Goal: Task Accomplishment & Management: Complete application form

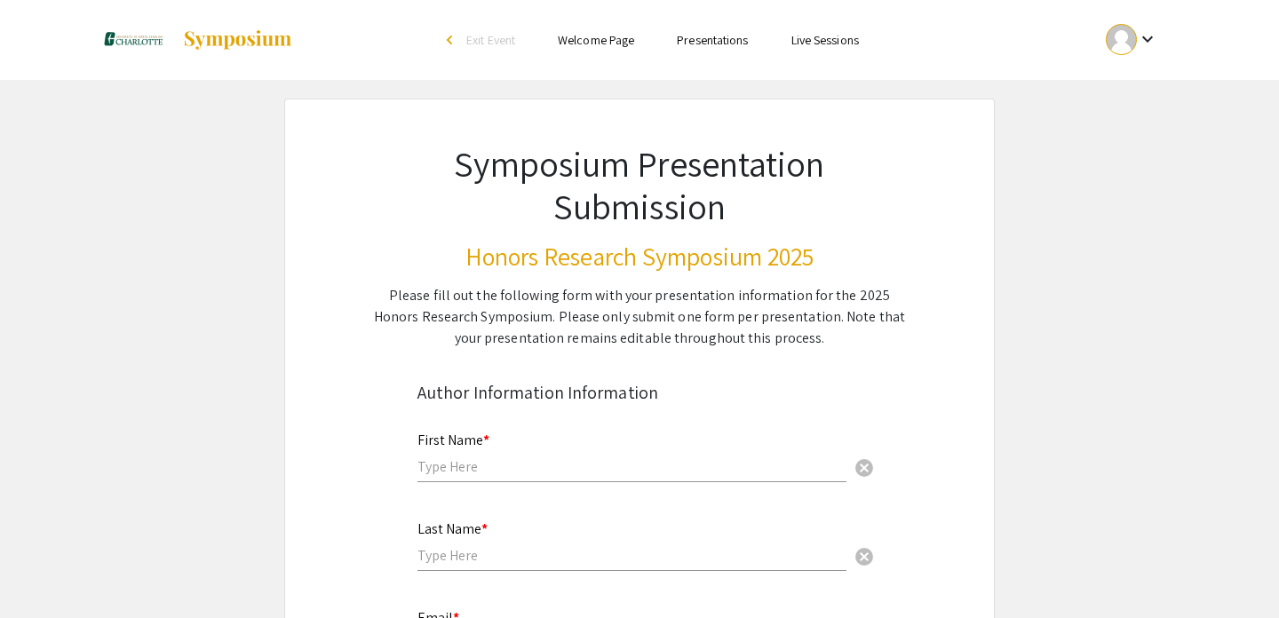
click at [1146, 36] on mat-icon "keyboard_arrow_down" at bounding box center [1147, 38] width 21 height 21
click at [1117, 88] on button "My Account" at bounding box center [1141, 88] width 109 height 43
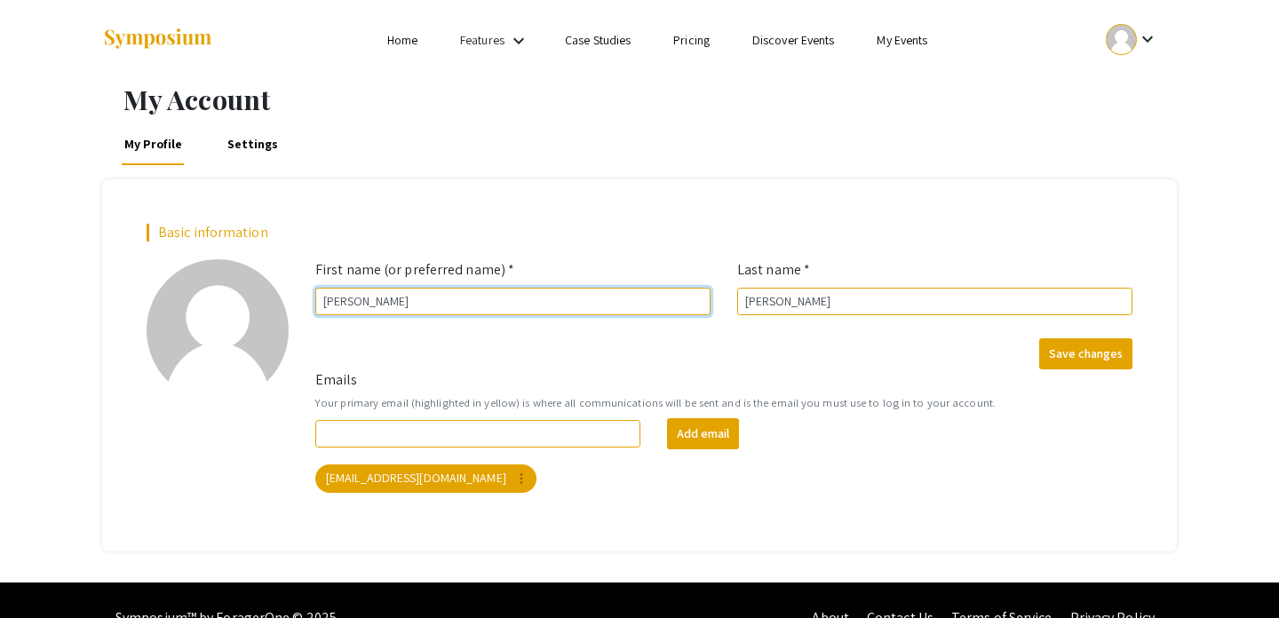
drag, startPoint x: 581, startPoint y: 300, endPoint x: 355, endPoint y: 310, distance: 225.8
click at [355, 310] on input "[PERSON_NAME]" at bounding box center [512, 302] width 395 height 28
type input "[PERSON_NAME]"
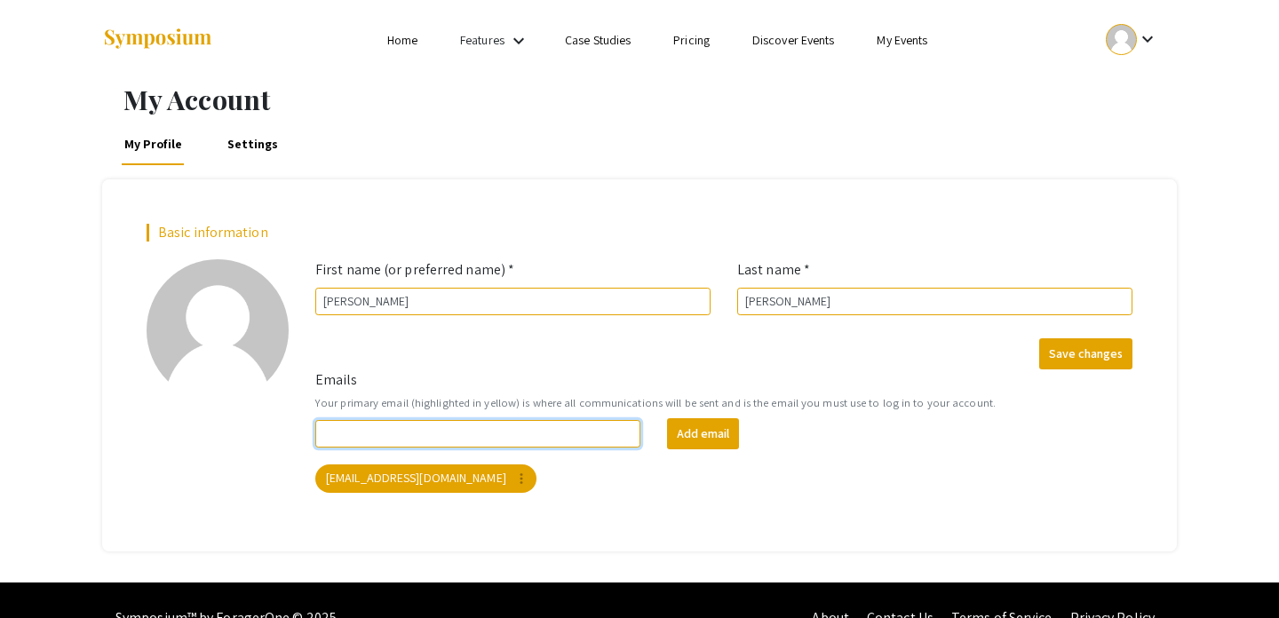
click at [455, 434] on input "Emails" at bounding box center [477, 434] width 325 height 28
click at [357, 504] on div "Emails Your primary email (highlighted in yellow) is where all communications w…" at bounding box center [724, 439] width 844 height 138
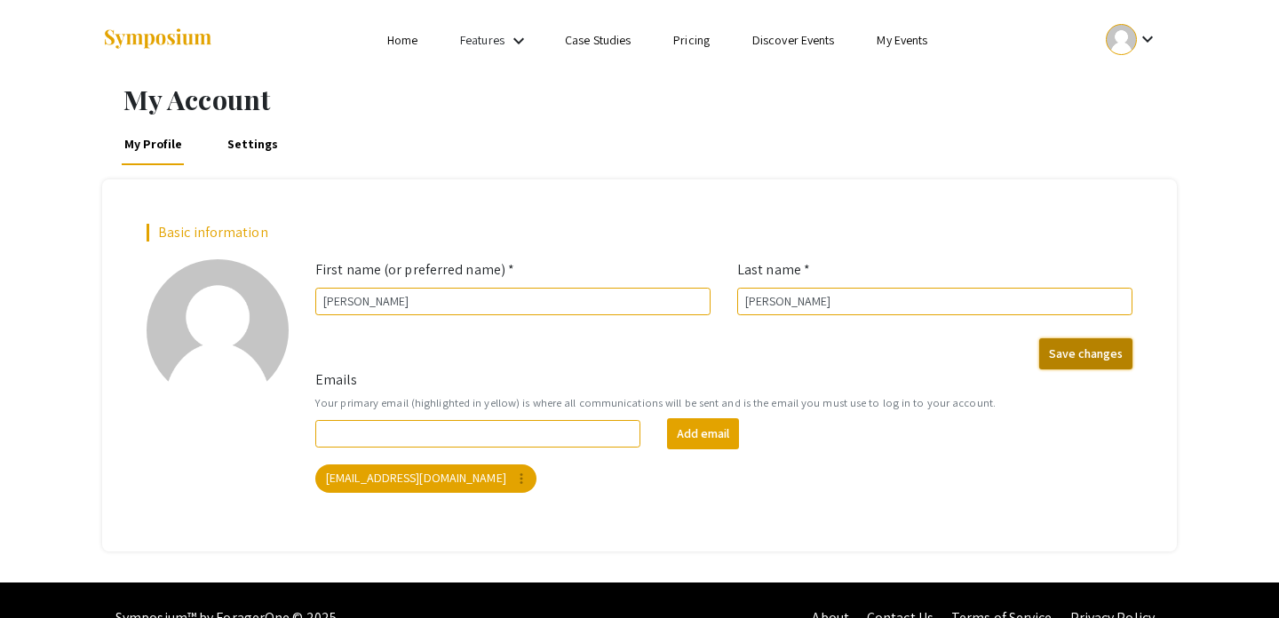
click at [1091, 358] on button "Save changes" at bounding box center [1085, 353] width 93 height 31
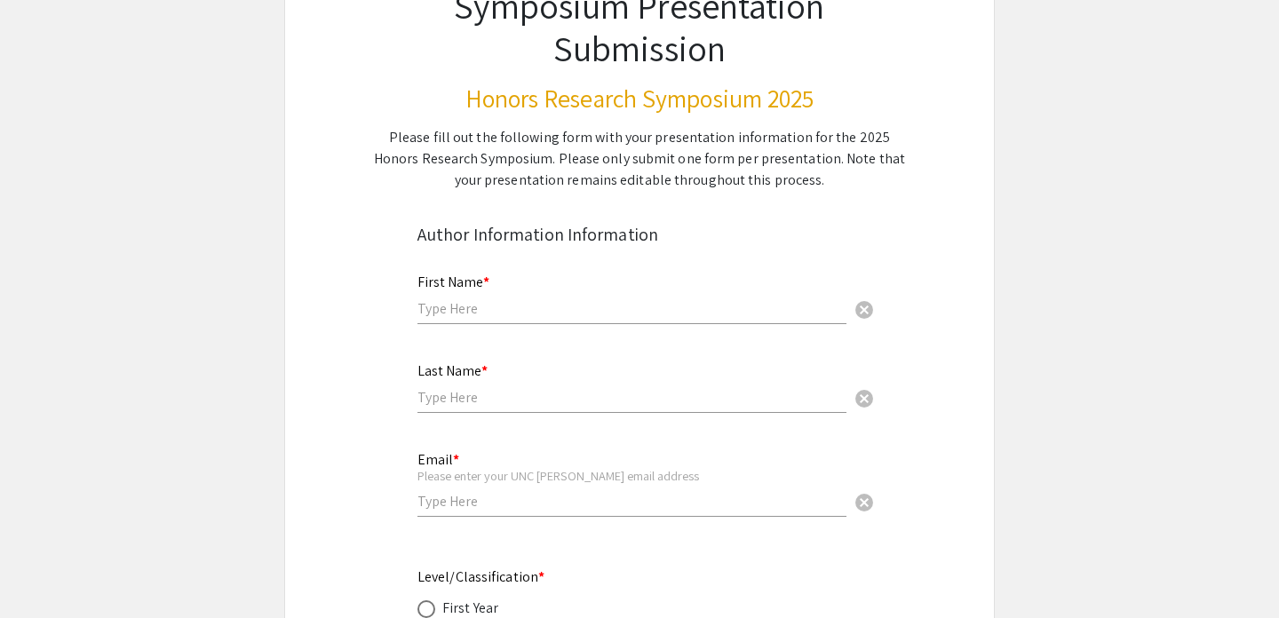
scroll to position [164, 0]
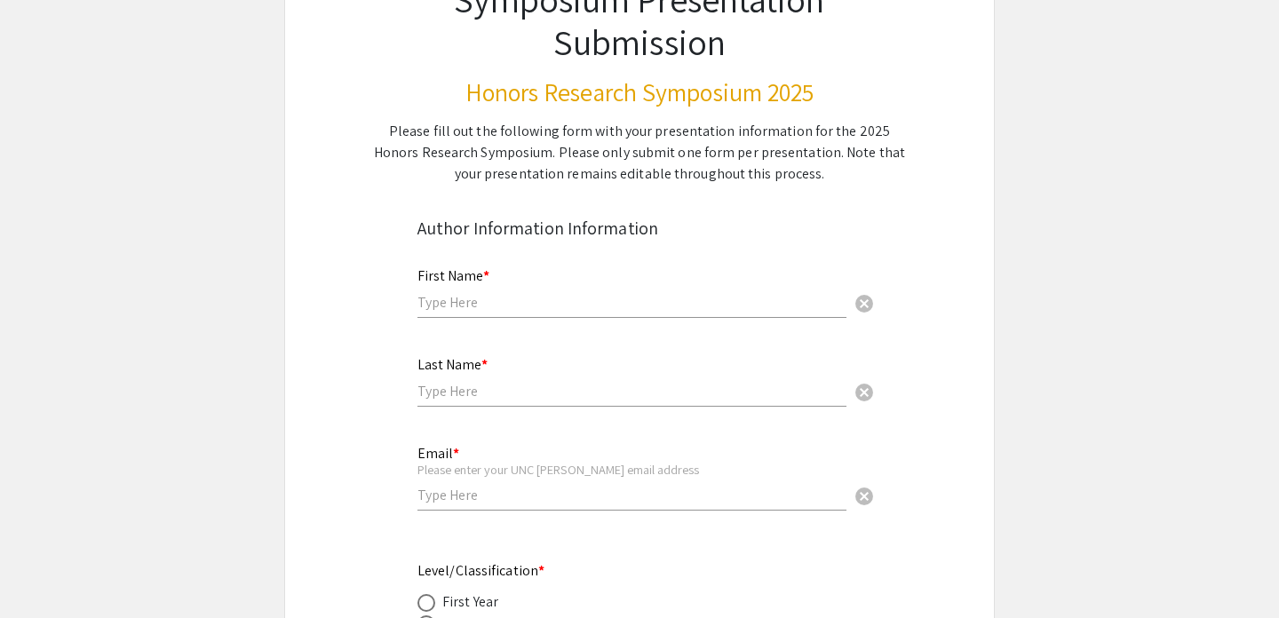
click at [524, 306] on input "text" at bounding box center [631, 302] width 429 height 19
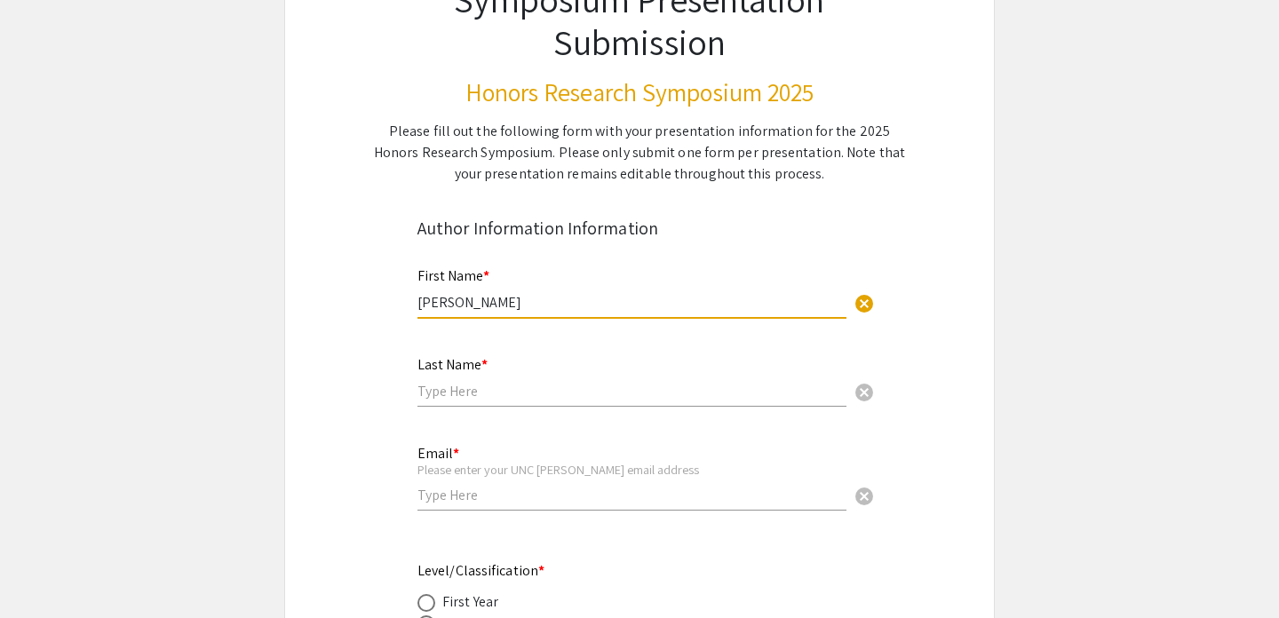
type input "[PERSON_NAME]"
click at [465, 395] on input "text" at bounding box center [631, 391] width 429 height 19
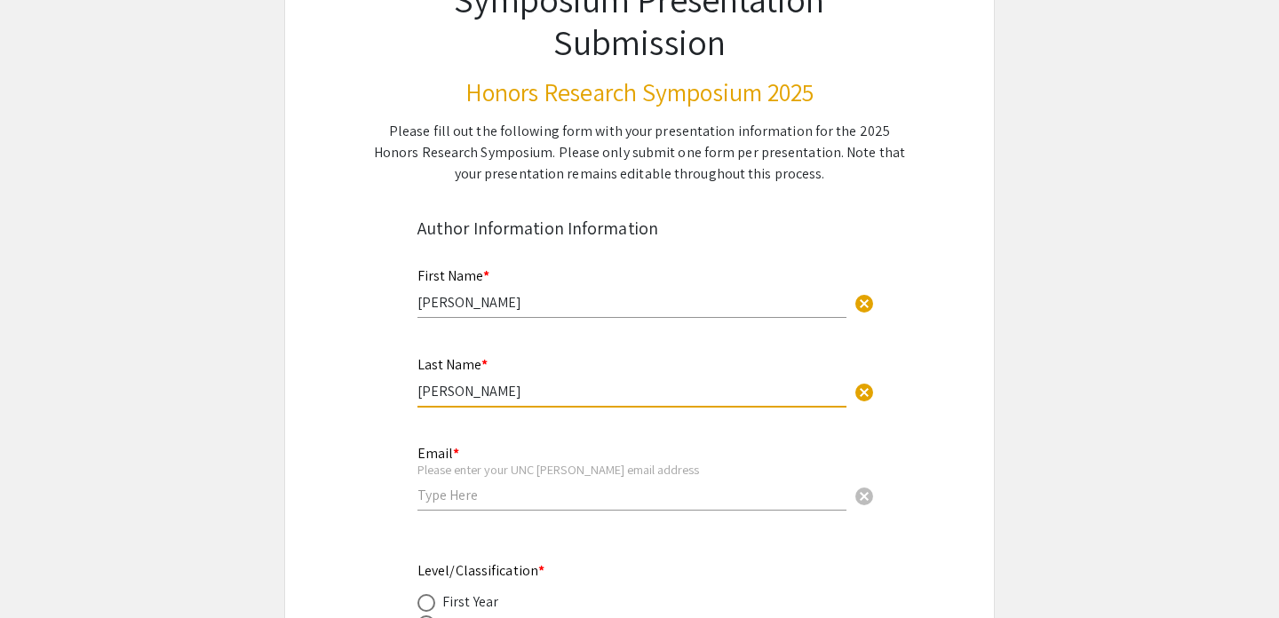
type input "[PERSON_NAME]"
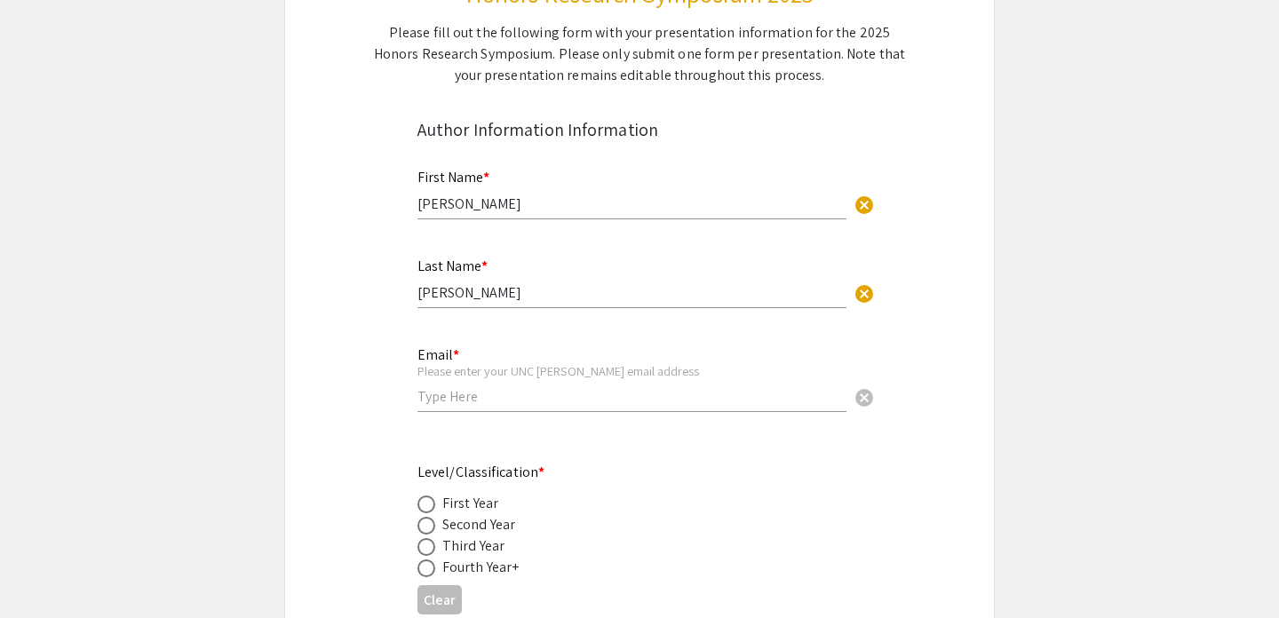
scroll to position [288, 0]
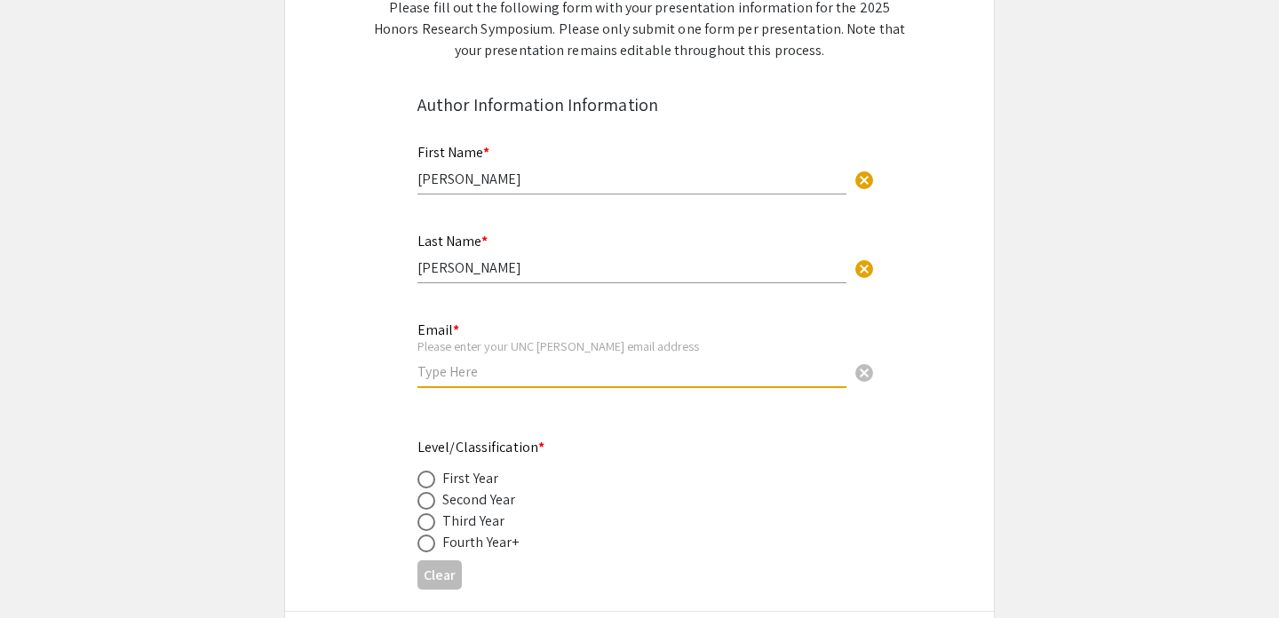
click at [683, 368] on input "email" at bounding box center [631, 371] width 429 height 19
type input "u"
type input "[EMAIL_ADDRESS][DOMAIN_NAME]"
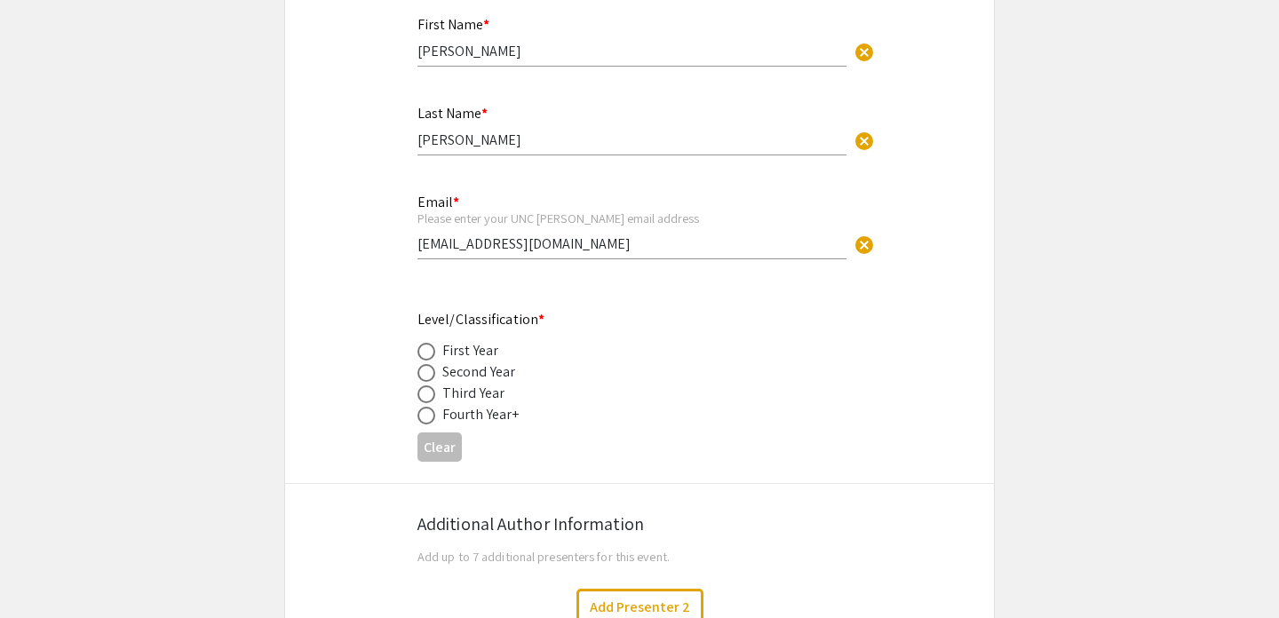
scroll to position [417, 0]
click at [562, 241] on input "[EMAIL_ADDRESS][DOMAIN_NAME]" at bounding box center [631, 242] width 429 height 19
click at [480, 235] on input "[EMAIL_ADDRESS][DOMAIN_NAME]" at bounding box center [631, 242] width 429 height 19
click at [468, 246] on input "[EMAIL_ADDRESS][DOMAIN_NAME]" at bounding box center [631, 242] width 429 height 19
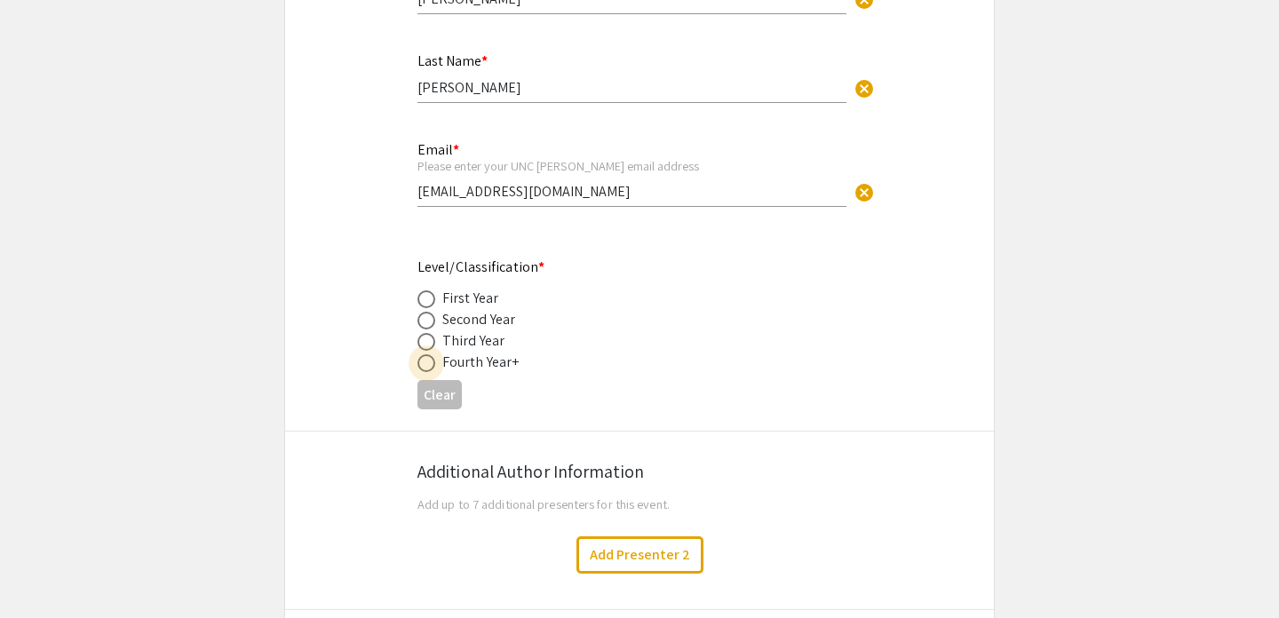
click at [425, 366] on span at bounding box center [426, 363] width 18 height 18
click at [425, 366] on input "radio" at bounding box center [426, 363] width 18 height 18
radio input "true"
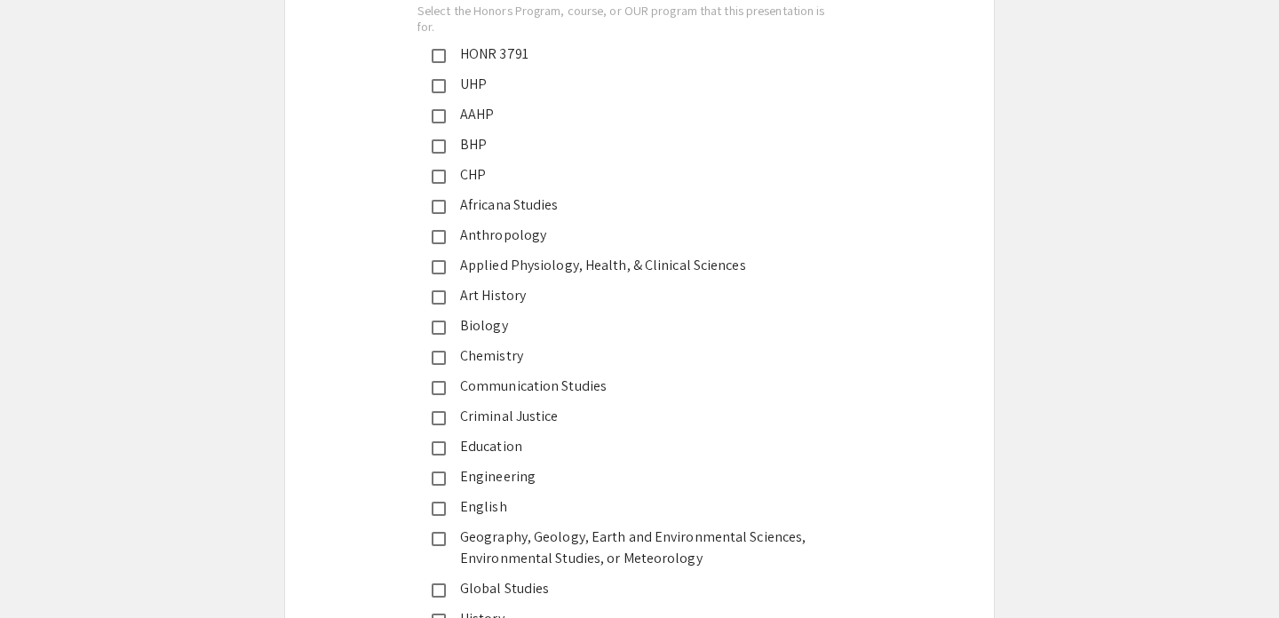
scroll to position [2111, 0]
click at [498, 539] on div "Geography, Geology, Earth and Environmental Sciences, Environmental Studies, or…" at bounding box center [632, 545] width 373 height 43
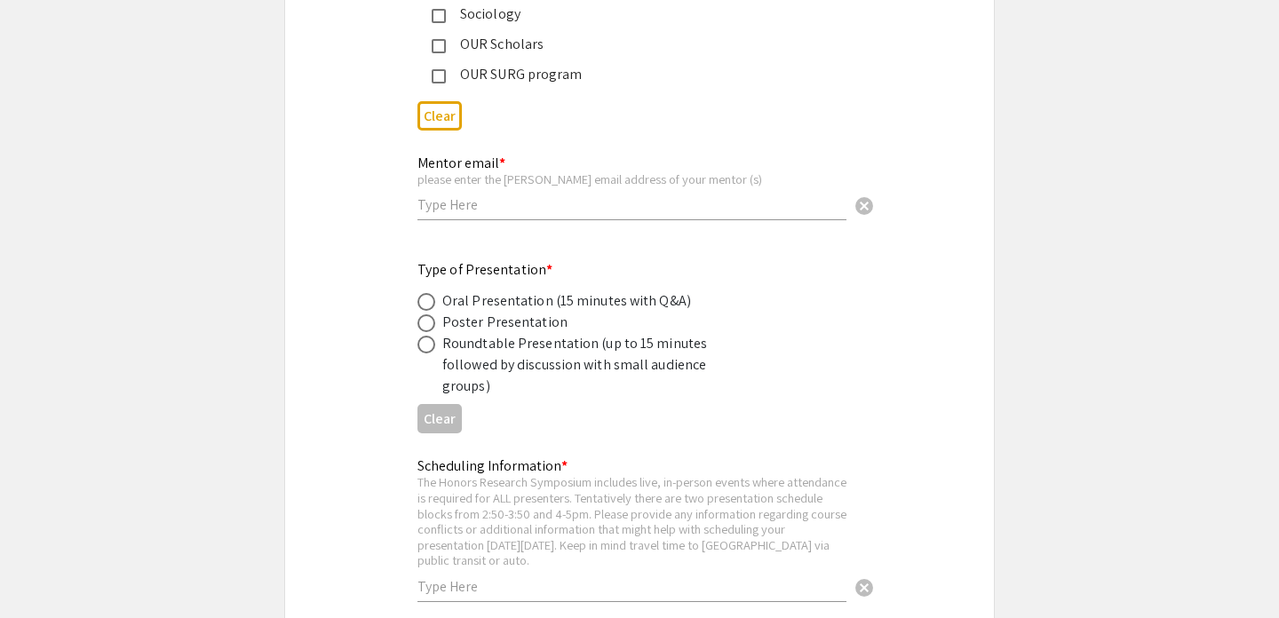
scroll to position [3078, 0]
click at [535, 323] on div "Poster Presentation" at bounding box center [504, 320] width 125 height 21
click at [425, 326] on span at bounding box center [426, 322] width 18 height 18
click at [425, 326] on input "radio" at bounding box center [426, 322] width 18 height 18
radio input "true"
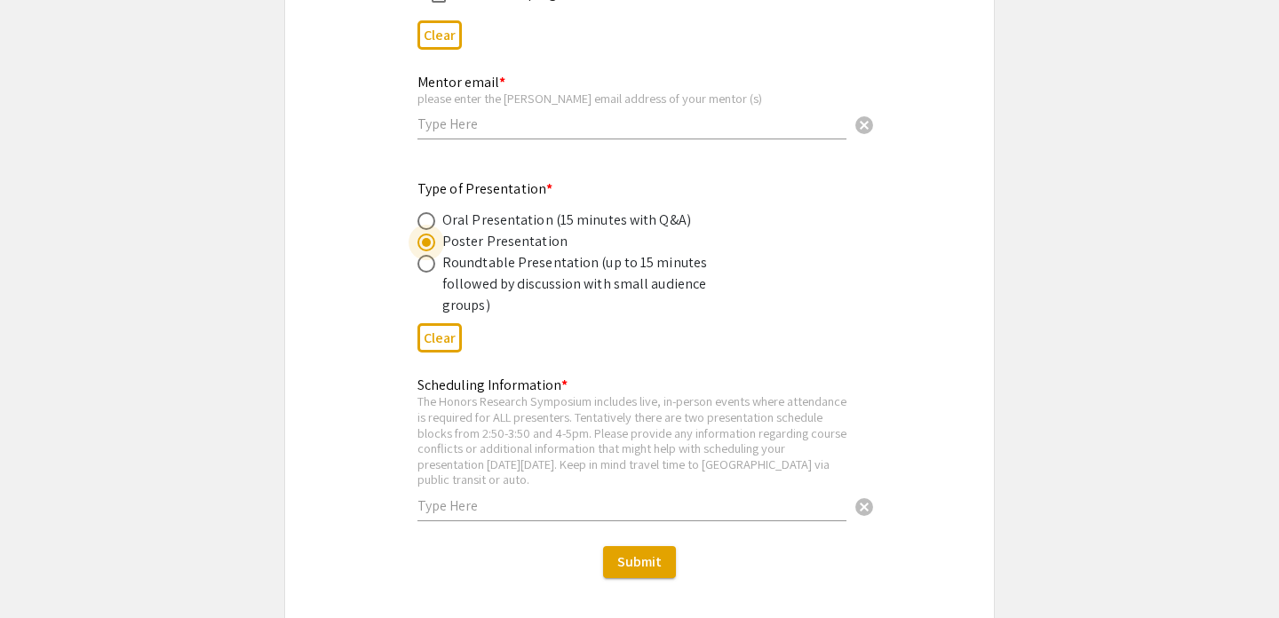
scroll to position [3173, 0]
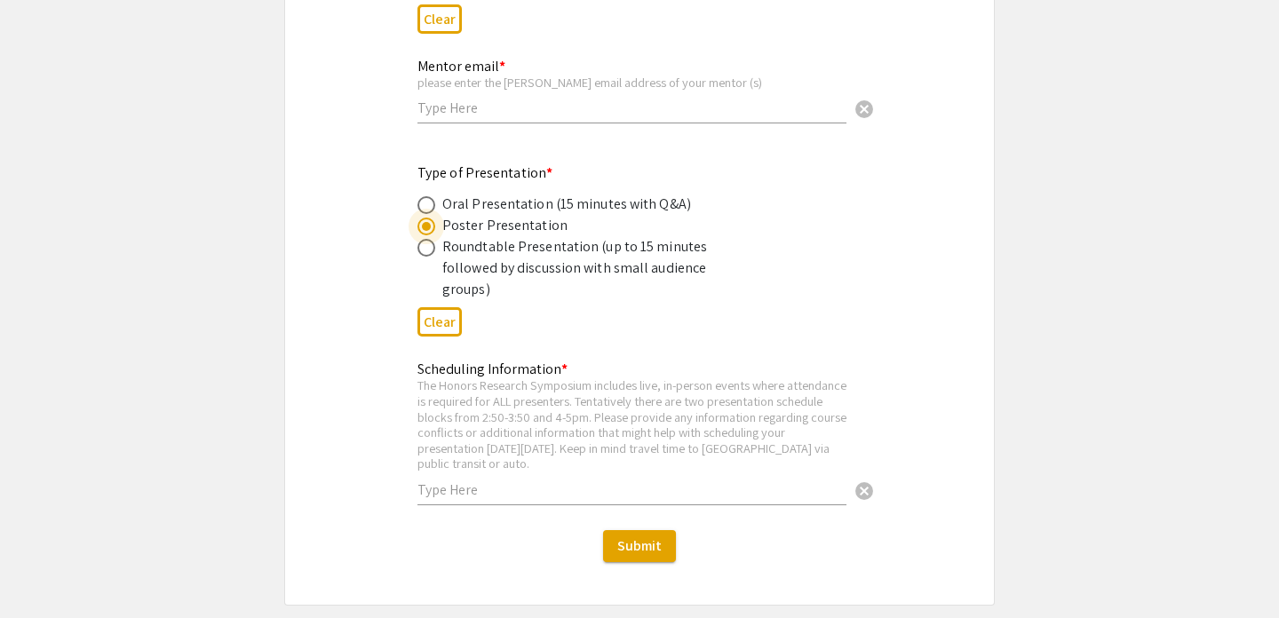
click at [570, 481] on input "text" at bounding box center [631, 490] width 429 height 19
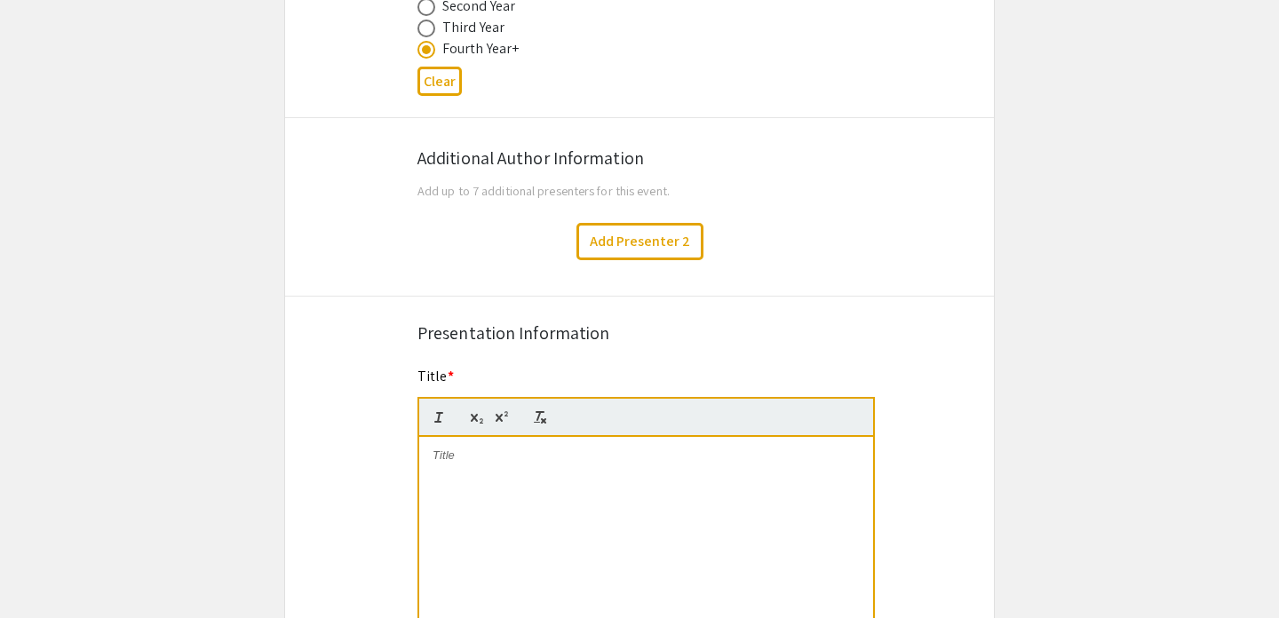
scroll to position [899, 0]
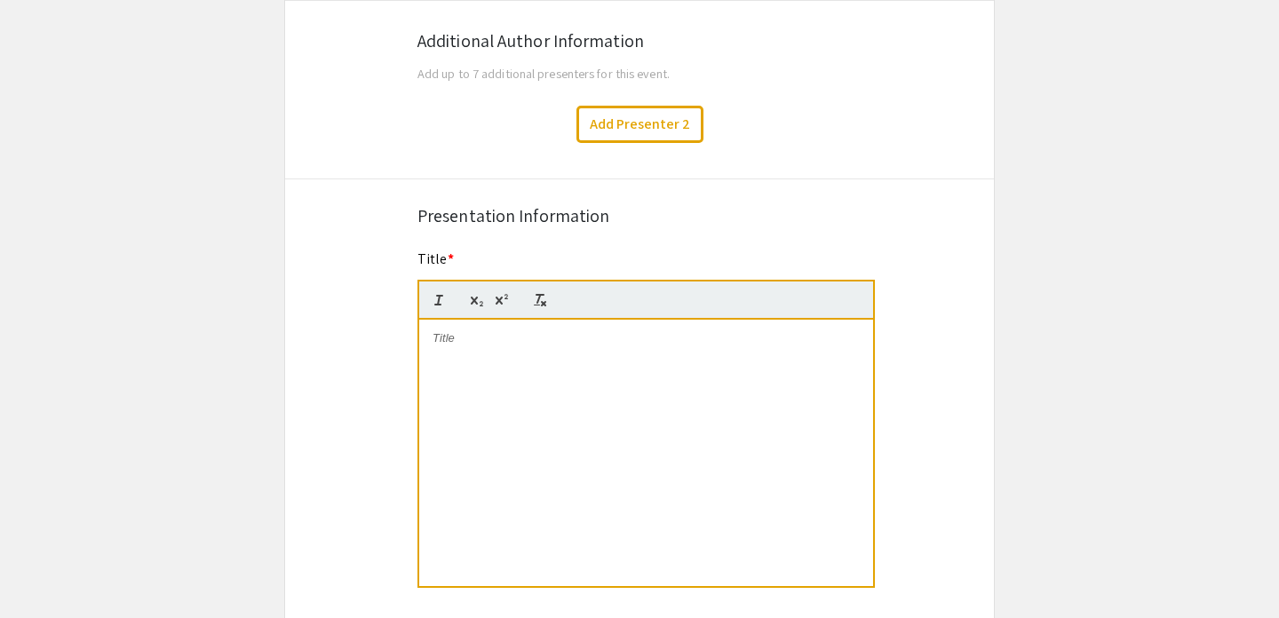
click at [592, 354] on div at bounding box center [646, 453] width 454 height 266
click at [568, 334] on p at bounding box center [646, 338] width 427 height 16
click at [607, 394] on div "Synoptic Analysis of Heatwaves in the [GEOGRAPHIC_DATA]" at bounding box center [646, 453] width 454 height 266
click at [541, 299] on icon "button" at bounding box center [540, 300] width 16 height 16
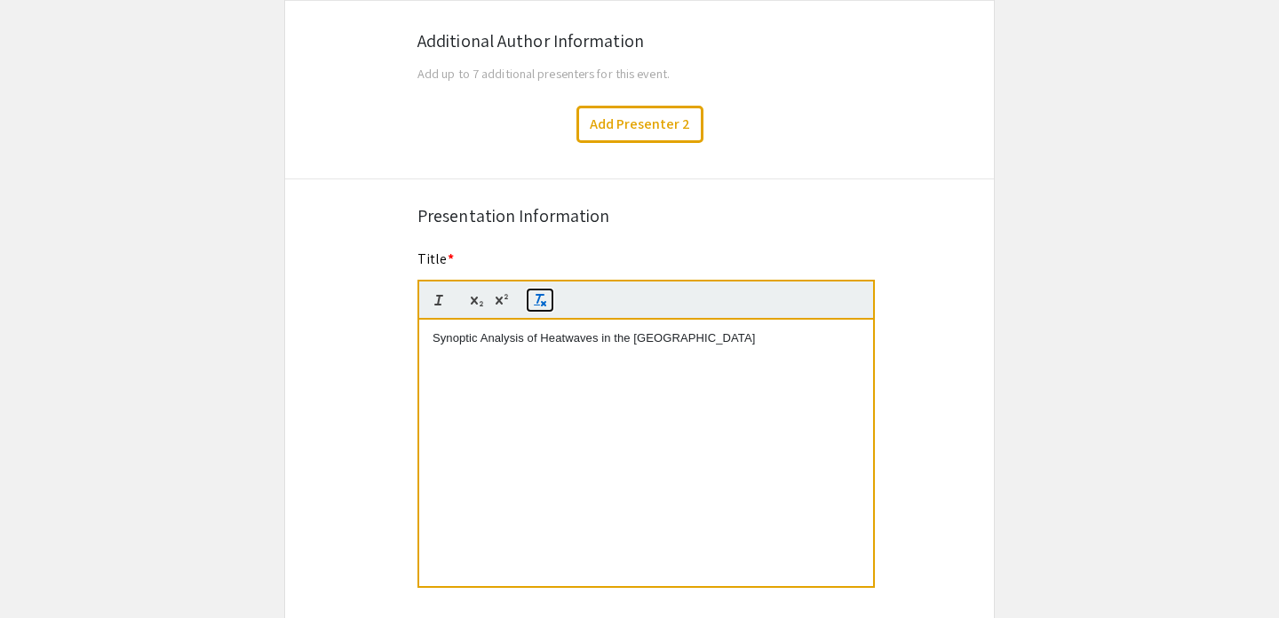
click at [537, 303] on line "button" at bounding box center [538, 299] width 3 height 8
drag, startPoint x: 434, startPoint y: 340, endPoint x: 909, endPoint y: 339, distance: 474.3
click at [537, 301] on icon "button" at bounding box center [540, 300] width 16 height 16
click at [536, 306] on rect "button" at bounding box center [537, 305] width 6 height 1
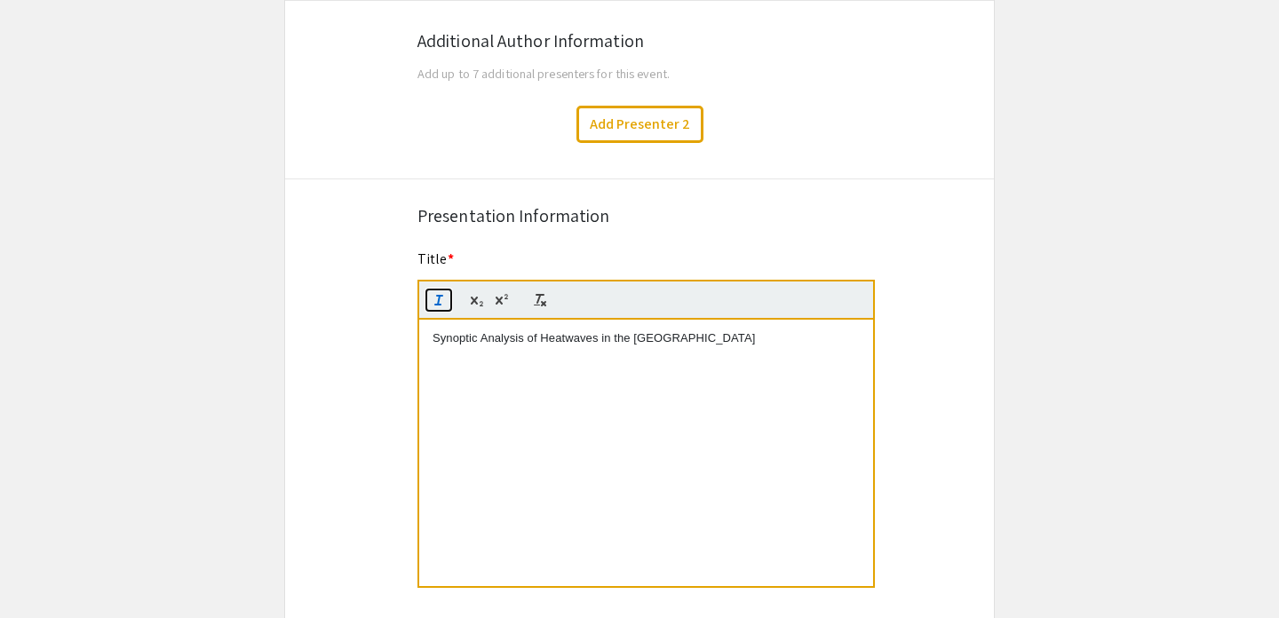
click at [439, 307] on icon "button" at bounding box center [439, 300] width 16 height 16
click at [456, 351] on div "Synoptic Analysis of Heatwaves in the [GEOGRAPHIC_DATA]" at bounding box center [646, 453] width 454 height 266
click at [791, 346] on p "Synoptic Analysis of Heatwaves in the [GEOGRAPHIC_DATA]" at bounding box center [646, 338] width 427 height 16
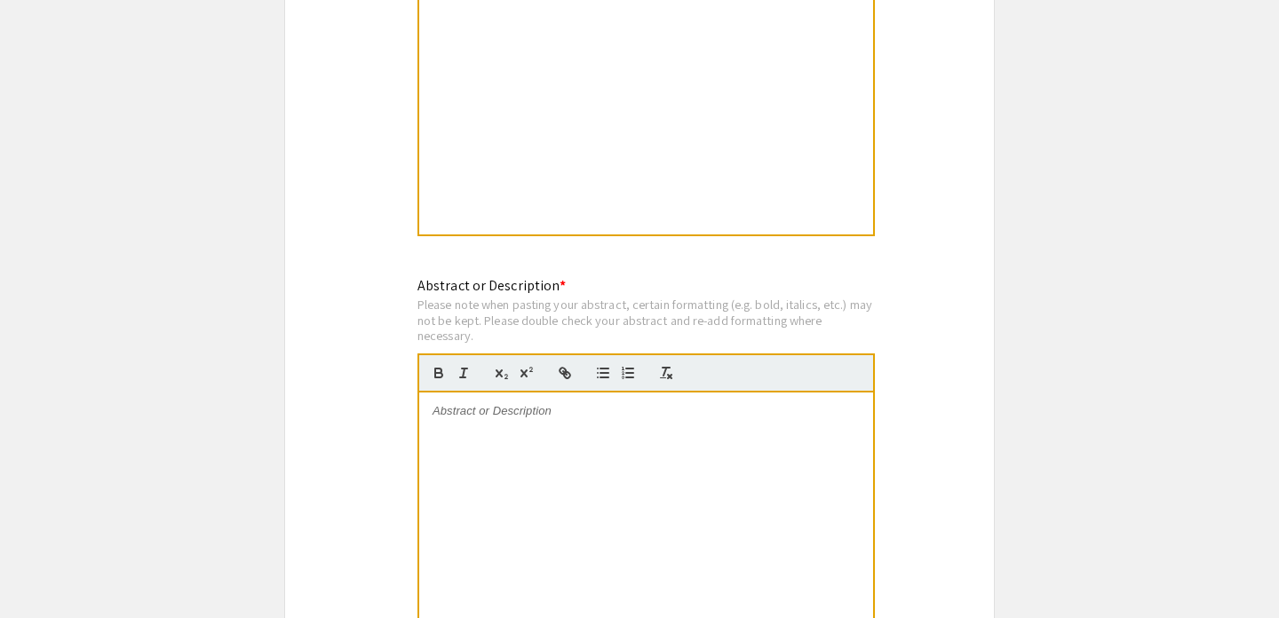
click at [701, 419] on p at bounding box center [646, 411] width 427 height 16
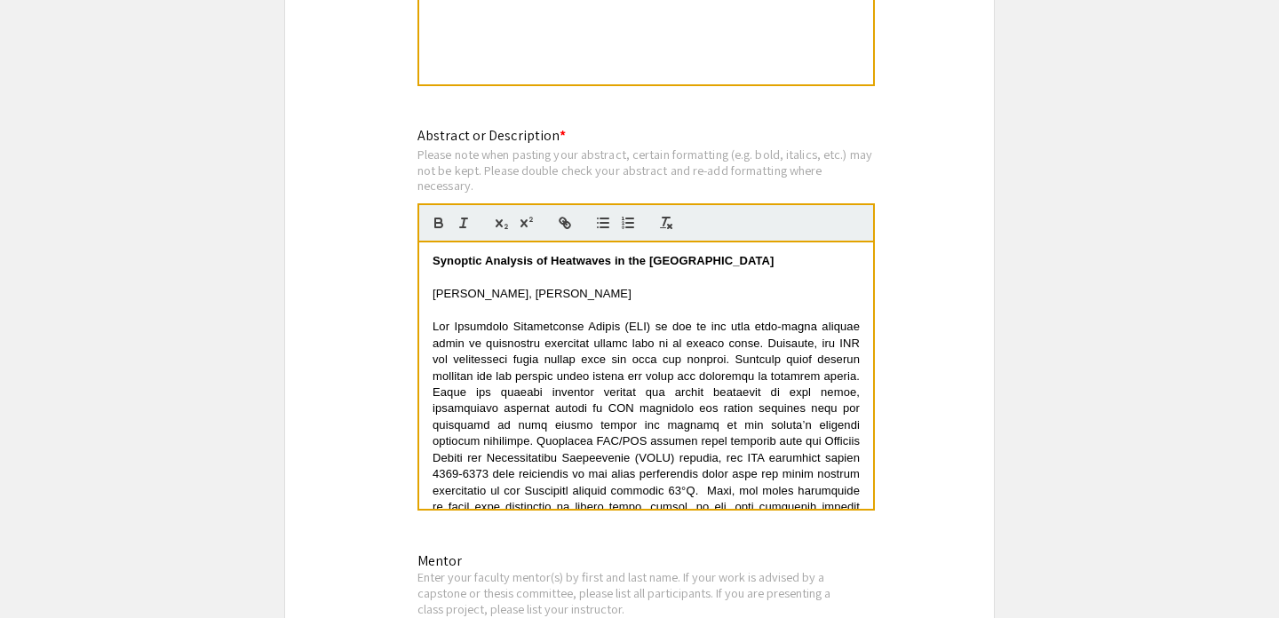
click at [607, 267] on strong "Synoptic Analysis of Heatwaves in the [GEOGRAPHIC_DATA]" at bounding box center [604, 260] width 342 height 13
click at [640, 284] on p at bounding box center [646, 278] width 427 height 16
click at [600, 284] on p at bounding box center [646, 278] width 427 height 16
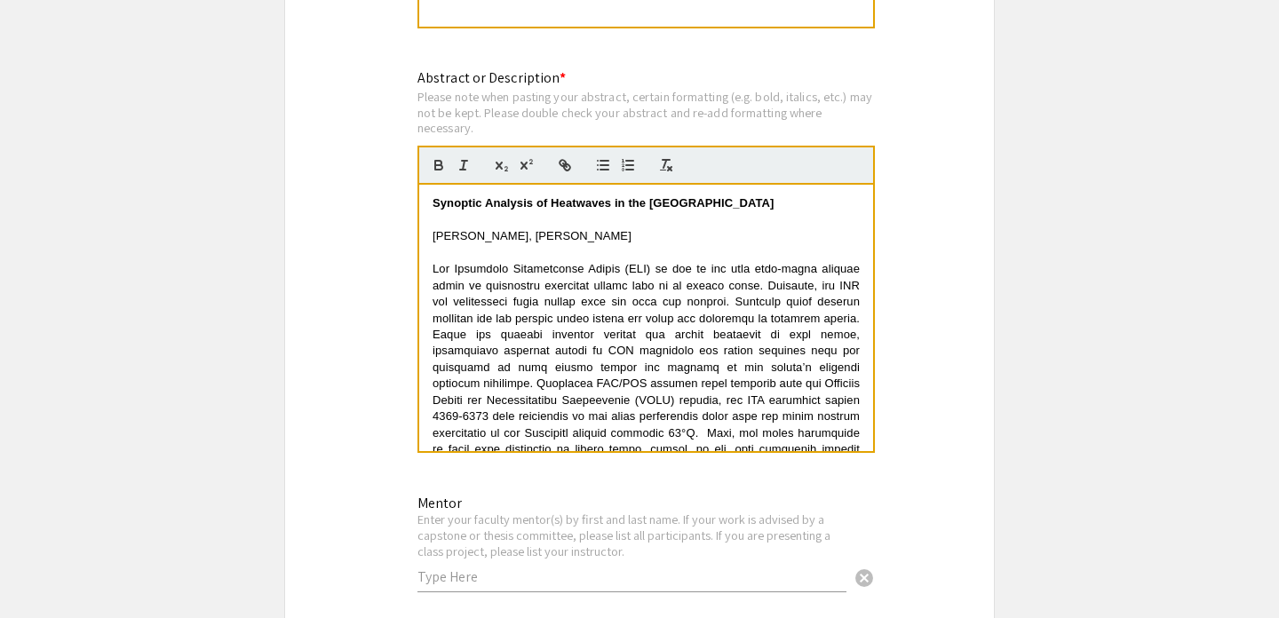
scroll to position [1459, 0]
click at [735, 263] on p at bounding box center [646, 473] width 427 height 426
click at [680, 295] on p at bounding box center [646, 473] width 427 height 426
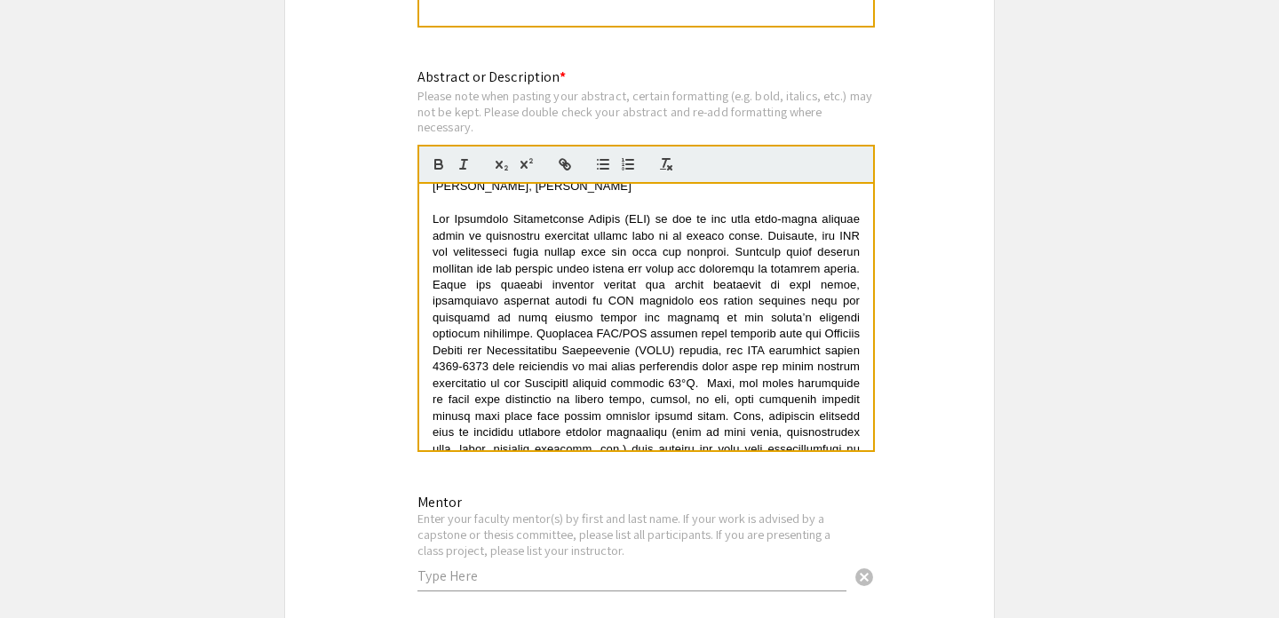
scroll to position [46, 0]
click at [553, 208] on p at bounding box center [646, 206] width 427 height 16
click at [559, 242] on span at bounding box center [648, 426] width 431 height 423
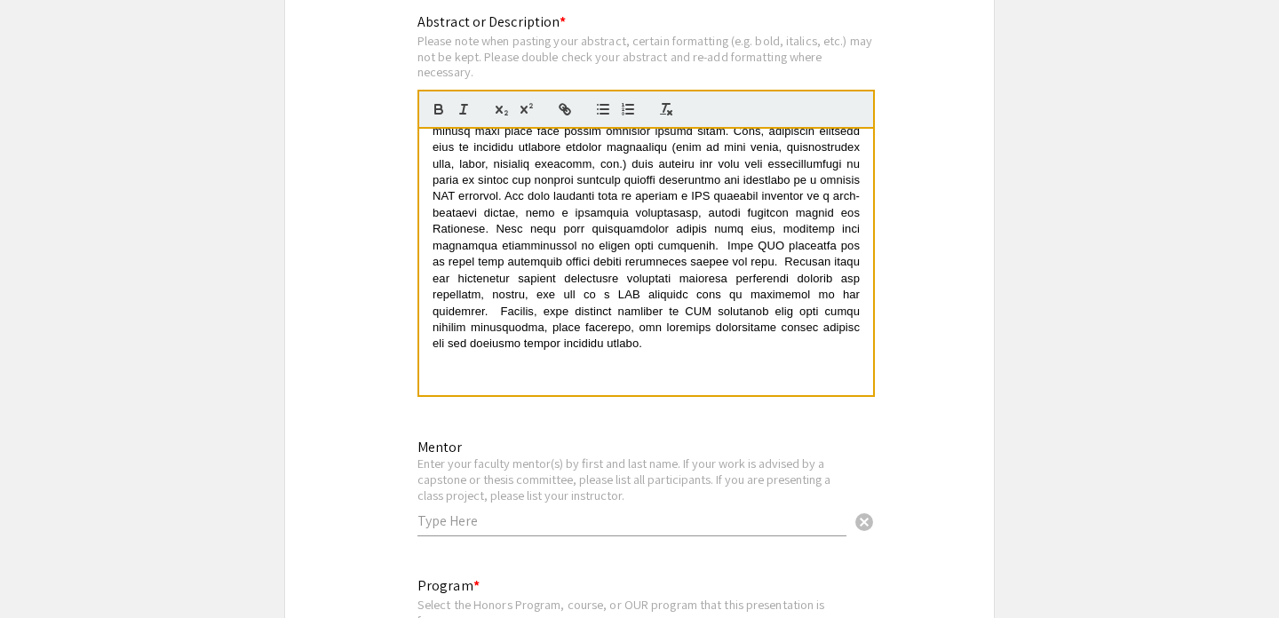
scroll to position [1516, 0]
click at [601, 339] on p at bounding box center [646, 137] width 427 height 426
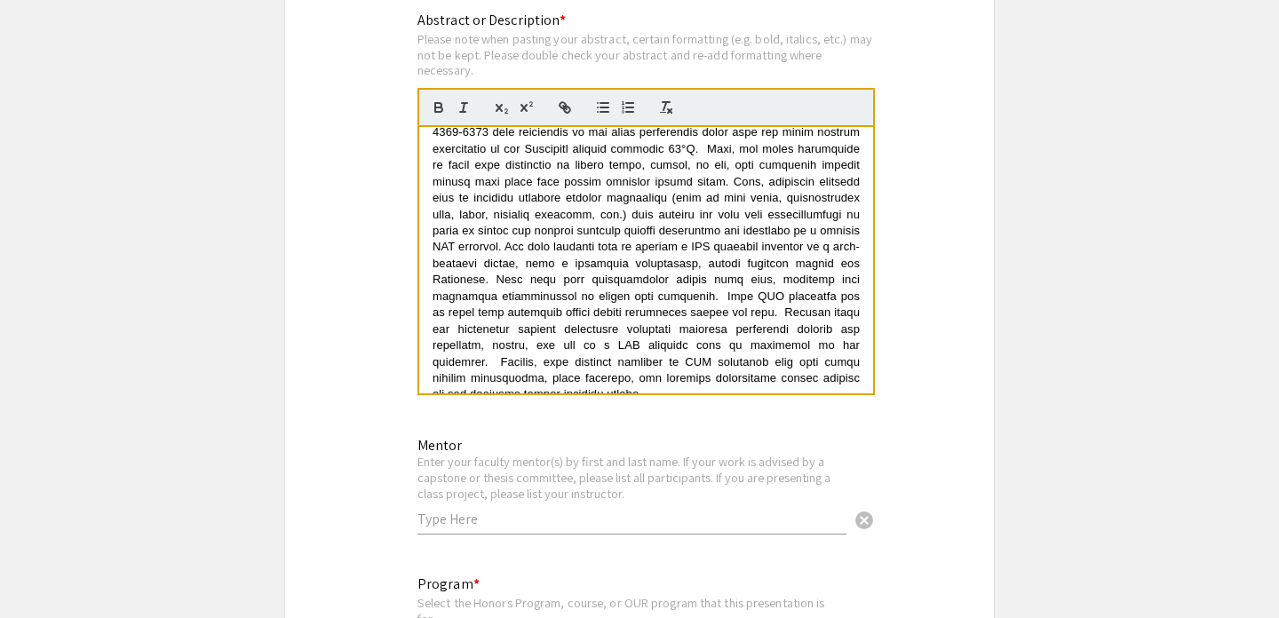
scroll to position [218, 0]
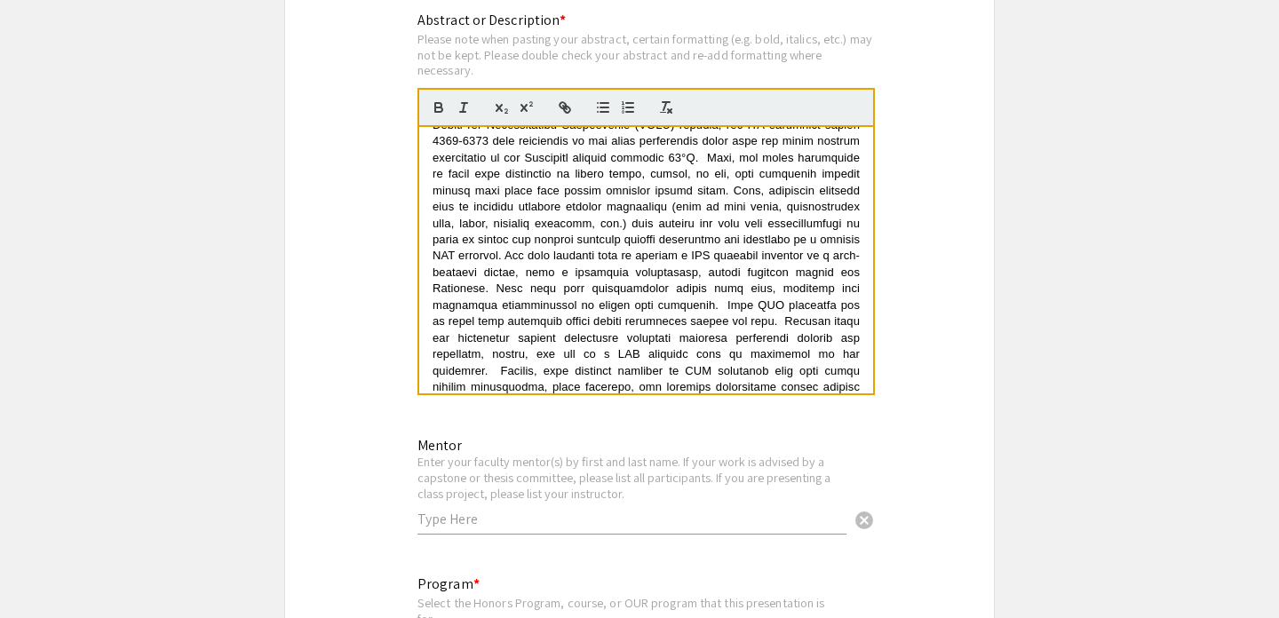
click at [665, 305] on span at bounding box center [648, 198] width 431 height 423
click at [735, 299] on p at bounding box center [646, 199] width 427 height 426
click at [688, 250] on p at bounding box center [646, 199] width 427 height 426
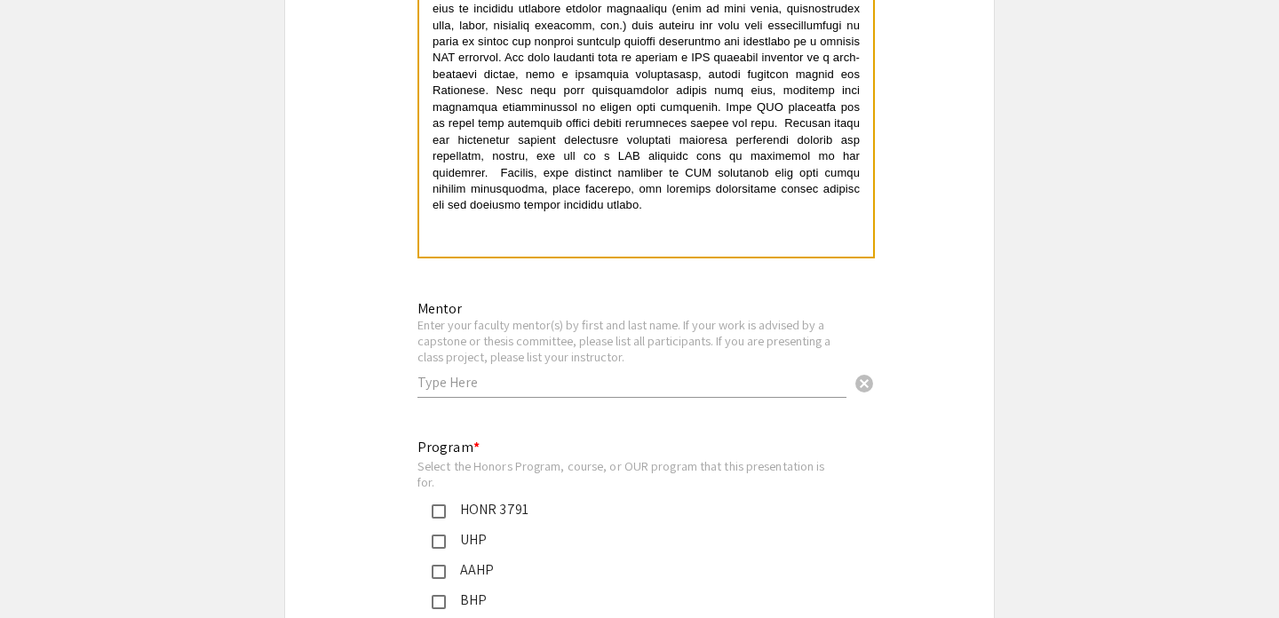
scroll to position [1657, 0]
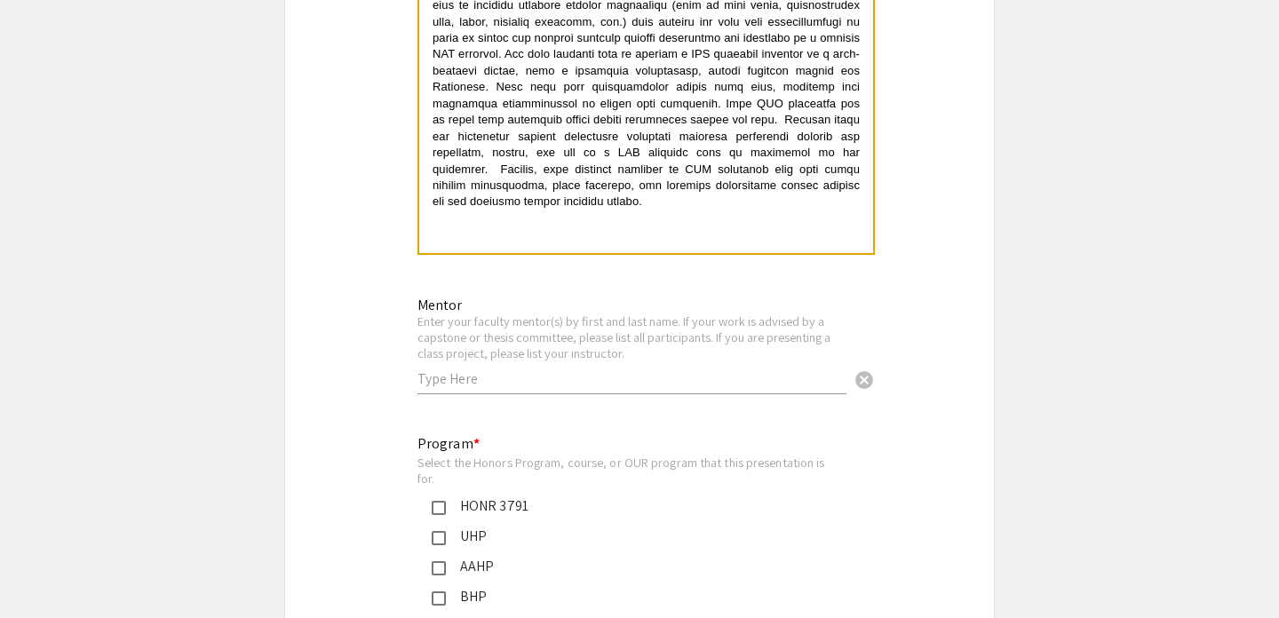
click at [669, 388] on input "text" at bounding box center [631, 379] width 429 height 19
paste input "[PERSON_NAME]"
type input "[PERSON_NAME]"
click at [727, 401] on div "Mentor Enter your faculty mentor(s) by first and last name. If your work is adv…" at bounding box center [631, 346] width 429 height 132
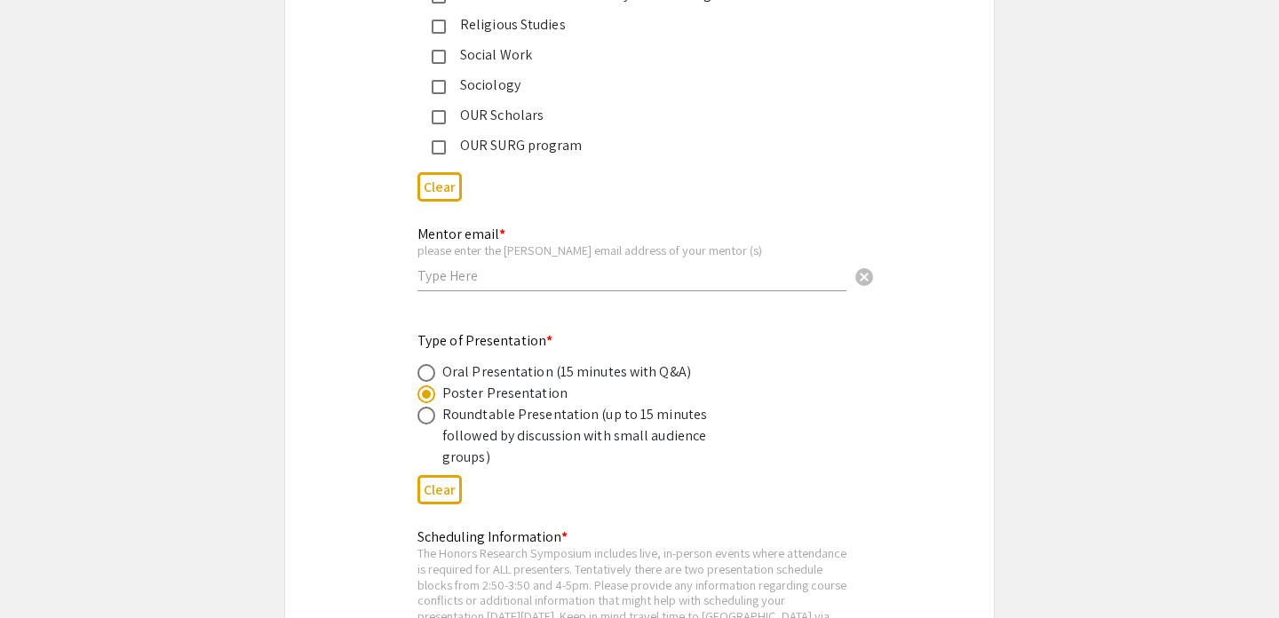
scroll to position [3031, 0]
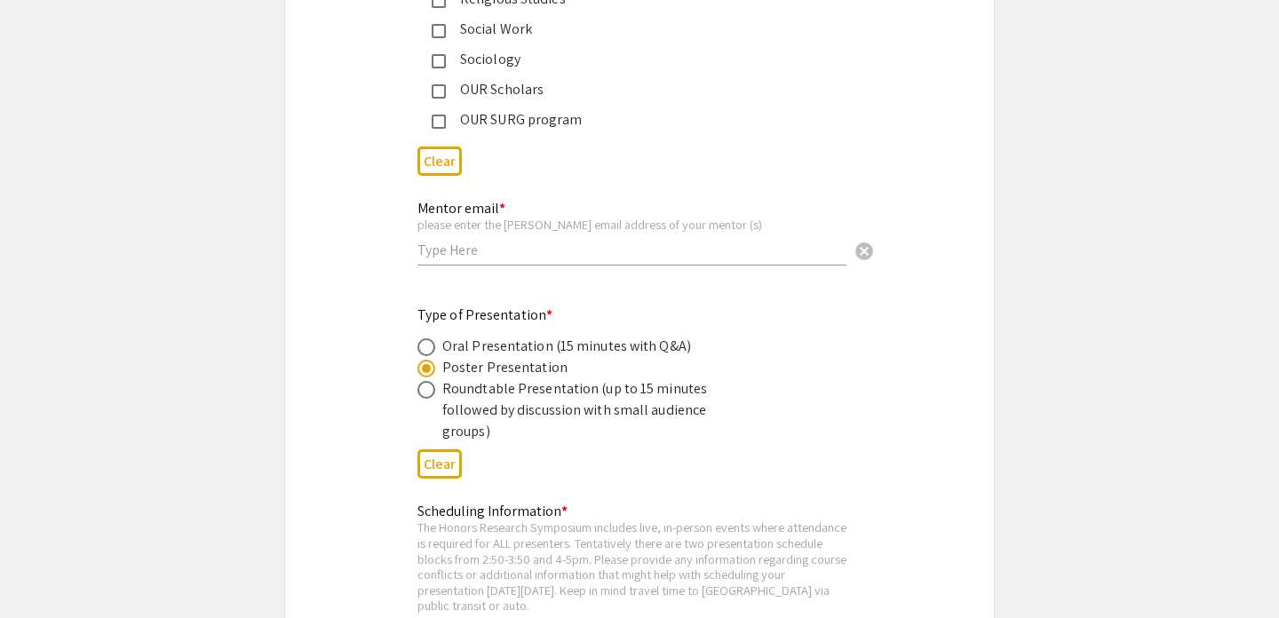
click at [488, 255] on input "text" at bounding box center [631, 250] width 429 height 19
click at [489, 255] on input "text" at bounding box center [631, 250] width 429 height 19
paste input "[EMAIL_ADDRESS][DOMAIN_NAME]"
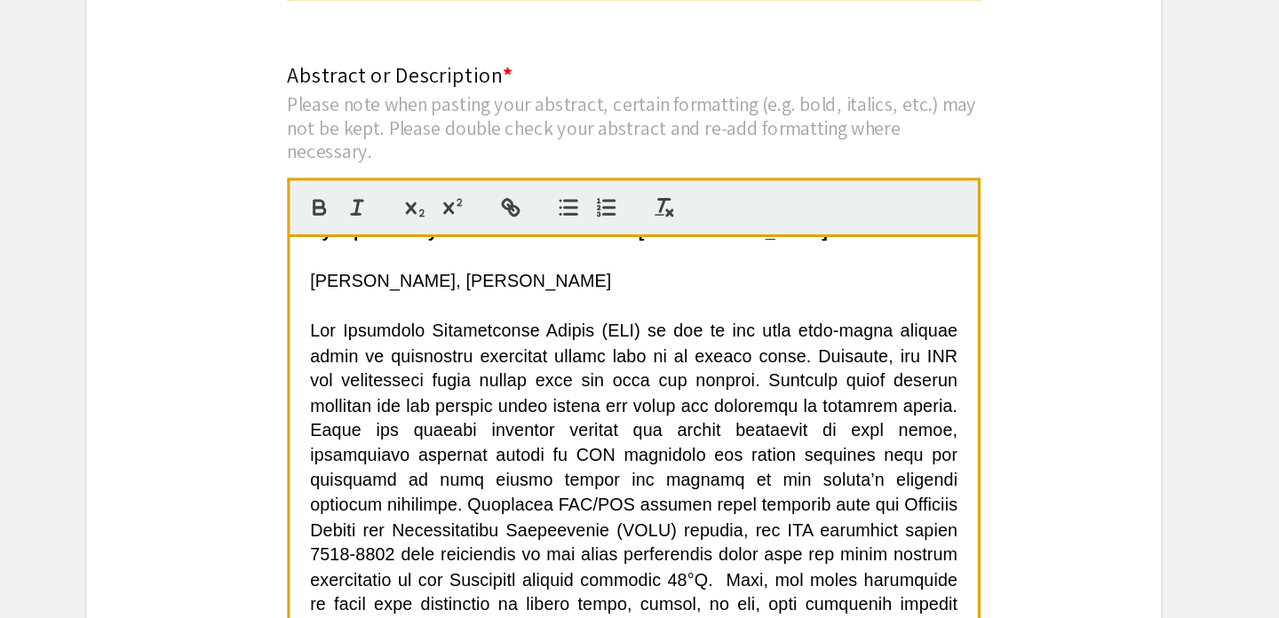
scroll to position [0, 0]
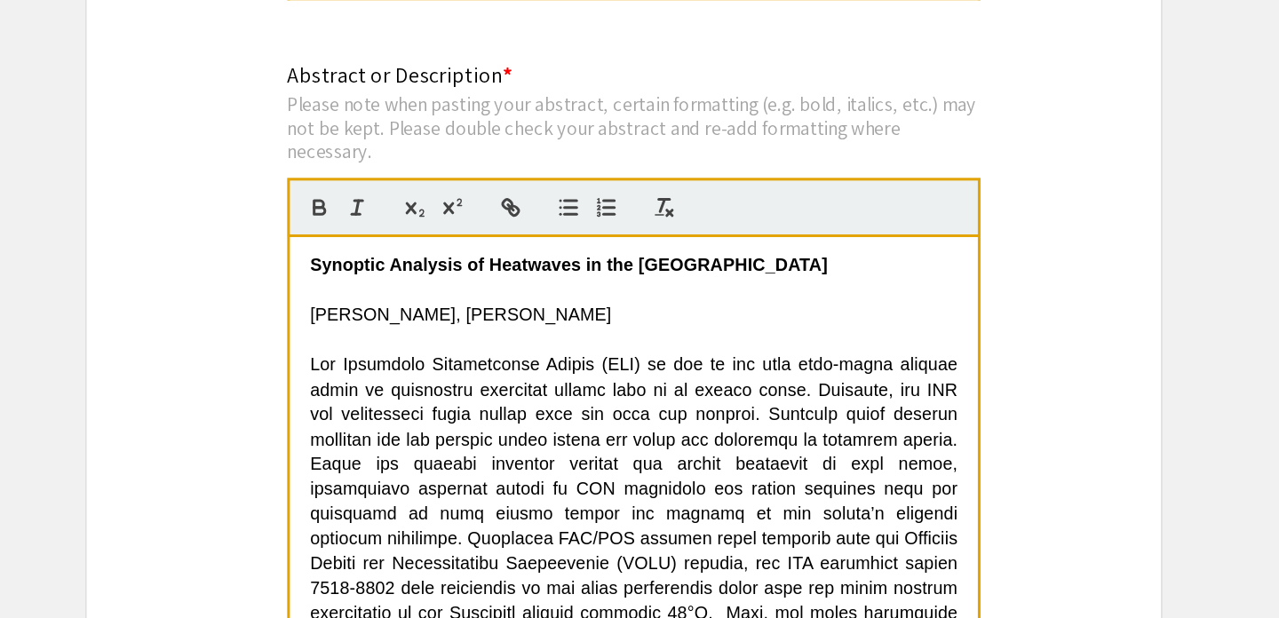
type input "[EMAIL_ADDRESS][DOMAIN_NAME]"
click at [514, 282] on p at bounding box center [646, 282] width 427 height 16
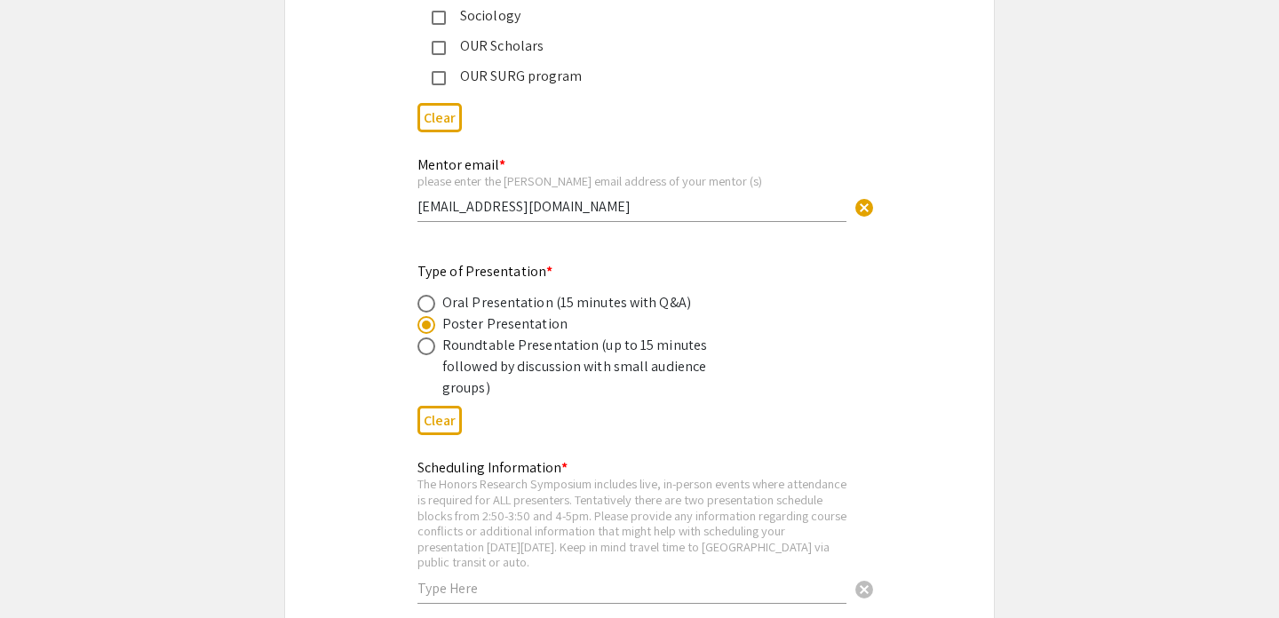
scroll to position [3233, 0]
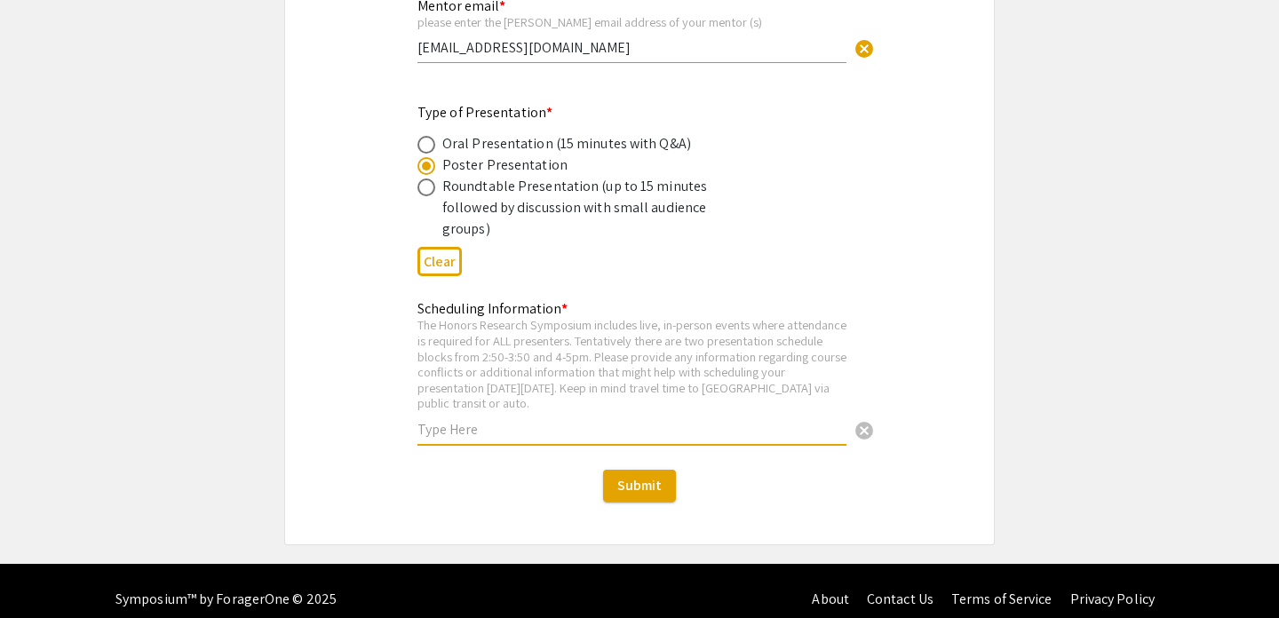
click at [630, 420] on input "text" at bounding box center [631, 429] width 429 height 19
click at [583, 420] on input "I have no course conflicts fot [DATE]." at bounding box center [631, 429] width 429 height 19
click at [594, 420] on input "I have no course conflicts for [DATE]." at bounding box center [631, 429] width 429 height 19
click at [715, 420] on input "I have no course conflicts for [DATE]." at bounding box center [631, 429] width 429 height 19
click at [751, 420] on input "I have no course conflicts for [DATE] and epxect" at bounding box center [631, 429] width 429 height 19
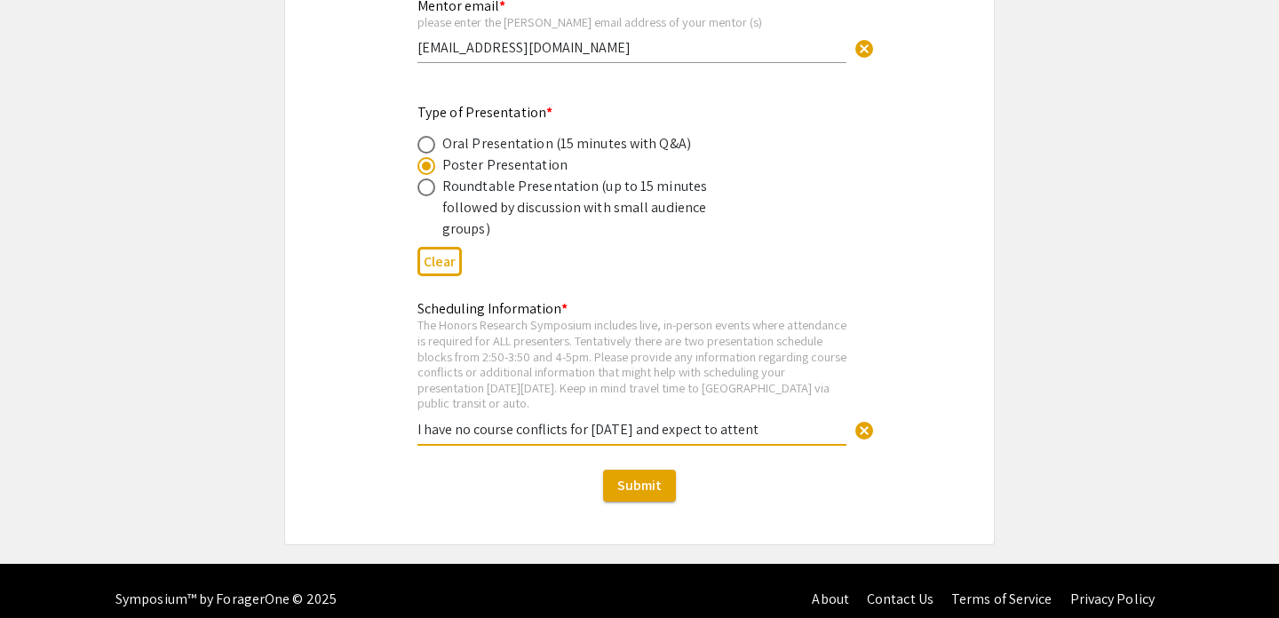
click at [810, 420] on input "I have no course conflicts for [DATE] and expect to attent" at bounding box center [631, 429] width 429 height 19
click at [828, 420] on input "I have no course conflicts for [DATE] and expect to attent" at bounding box center [631, 429] width 429 height 19
drag, startPoint x: 801, startPoint y: 415, endPoint x: 740, endPoint y: 415, distance: 61.3
click at [740, 420] on input "I have no course conflicts for [DATE] and expect to a" at bounding box center [631, 429] width 429 height 19
click at [602, 420] on input "I have no course conflicts for [DATE] and expect to a" at bounding box center [631, 429] width 429 height 19
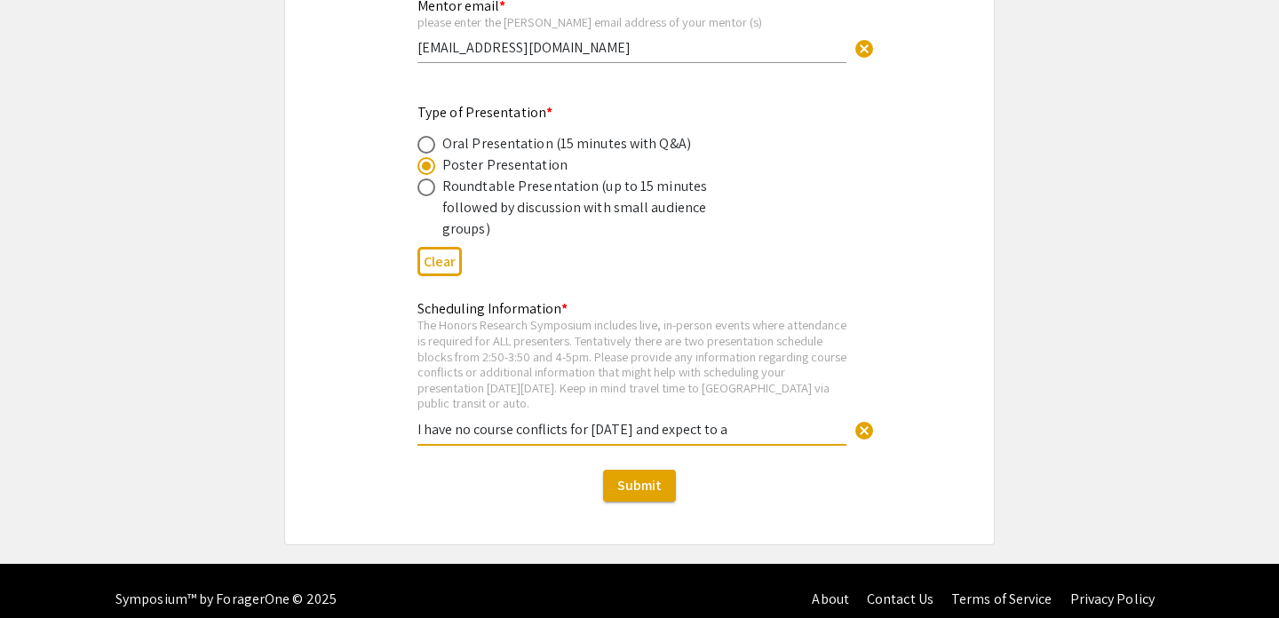
click at [736, 437] on div "Scheduling Information * The Honors Research Symposium includes live, in-person…" at bounding box center [631, 372] width 429 height 179
click at [777, 420] on input "I have no course conflicts for [DATE] and expect to a" at bounding box center [631, 429] width 429 height 19
click at [803, 420] on input "I have no course conflicts for [DATE] and expect to a" at bounding box center [631, 429] width 429 height 19
click at [799, 420] on input "I have no course conflicts for [DATE] and expect to a" at bounding box center [631, 429] width 429 height 19
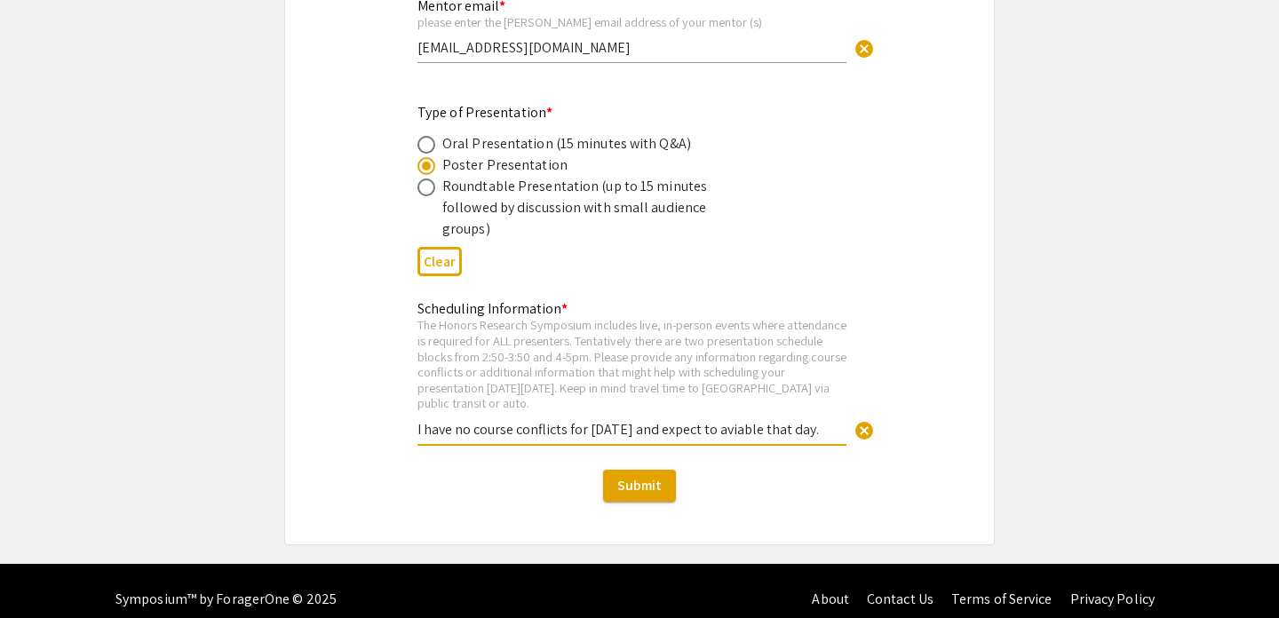
click at [751, 420] on input "I have no course conflicts for [DATE] and expect to aviable that day." at bounding box center [631, 429] width 429 height 19
click at [763, 420] on input "I have no course conflicts for [DATE] and expect to aviable that day." at bounding box center [631, 429] width 429 height 19
click at [791, 420] on input "I have no course conflicts for [DATE] and expect to aviable that day." at bounding box center [631, 429] width 429 height 19
click at [748, 420] on input "I have no course conflicts for [DATE] and expect to avilable that day." at bounding box center [631, 429] width 429 height 19
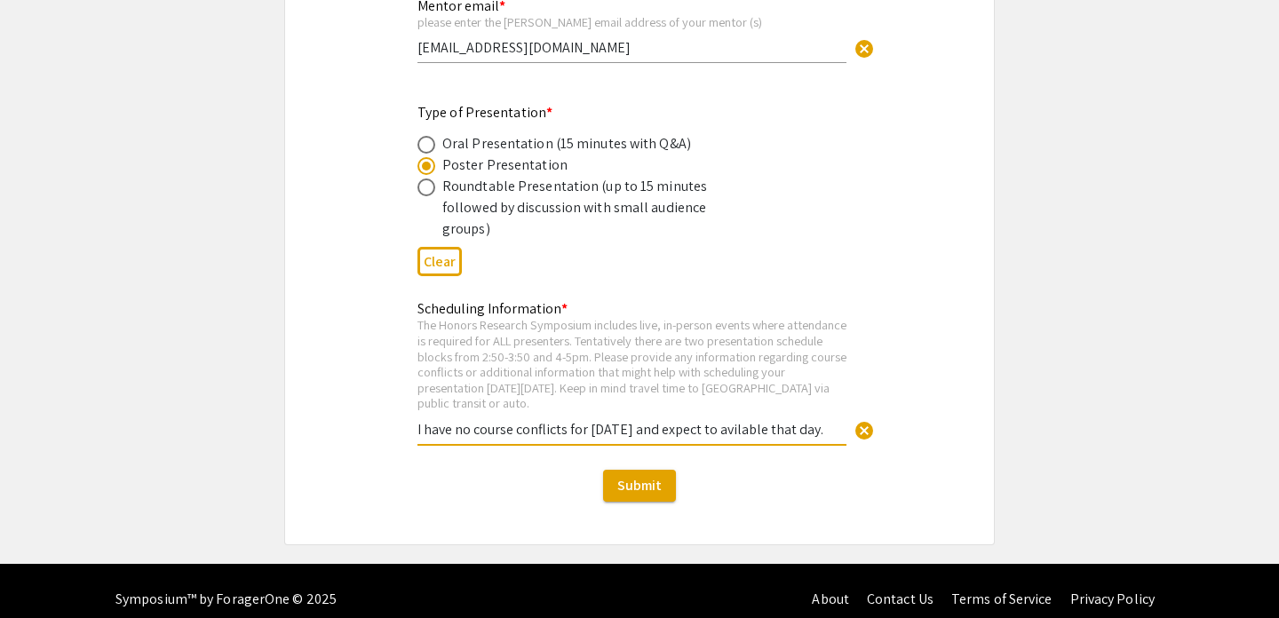
scroll to position [0, 52]
click at [761, 420] on input "I have no course conflicts for [DATE] and expect to avilable that day." at bounding box center [631, 429] width 429 height 19
click at [832, 420] on input "I have no course conflicts for [DATE] and expect to available that day." at bounding box center [631, 429] width 429 height 19
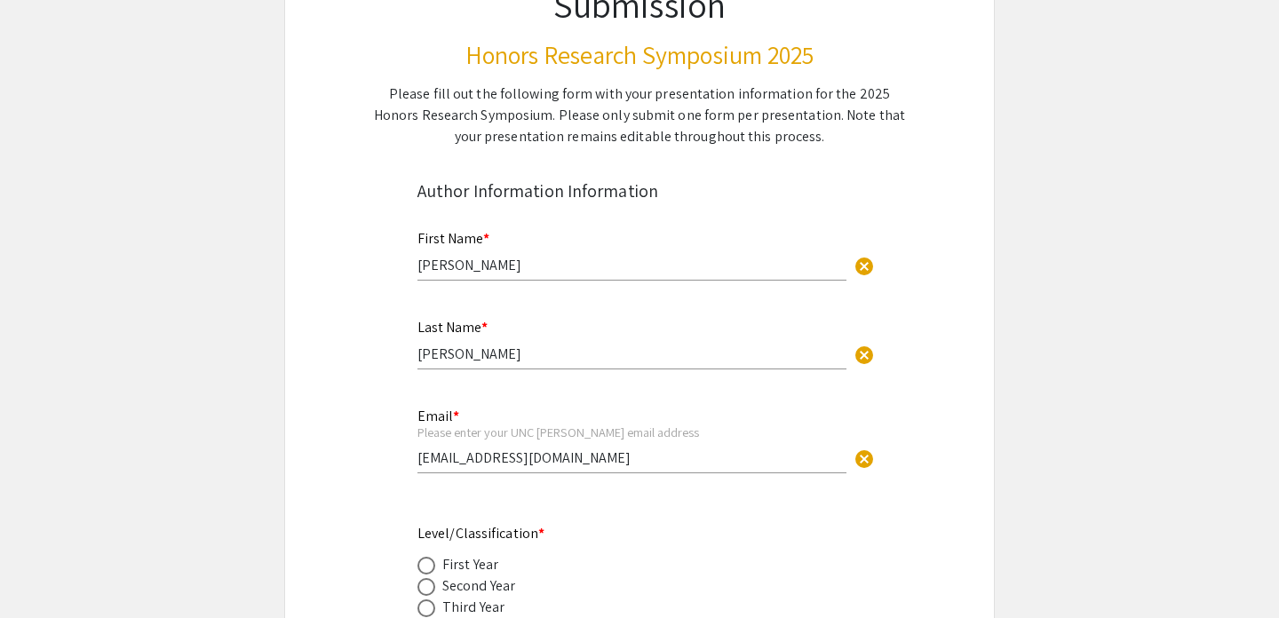
scroll to position [206, 0]
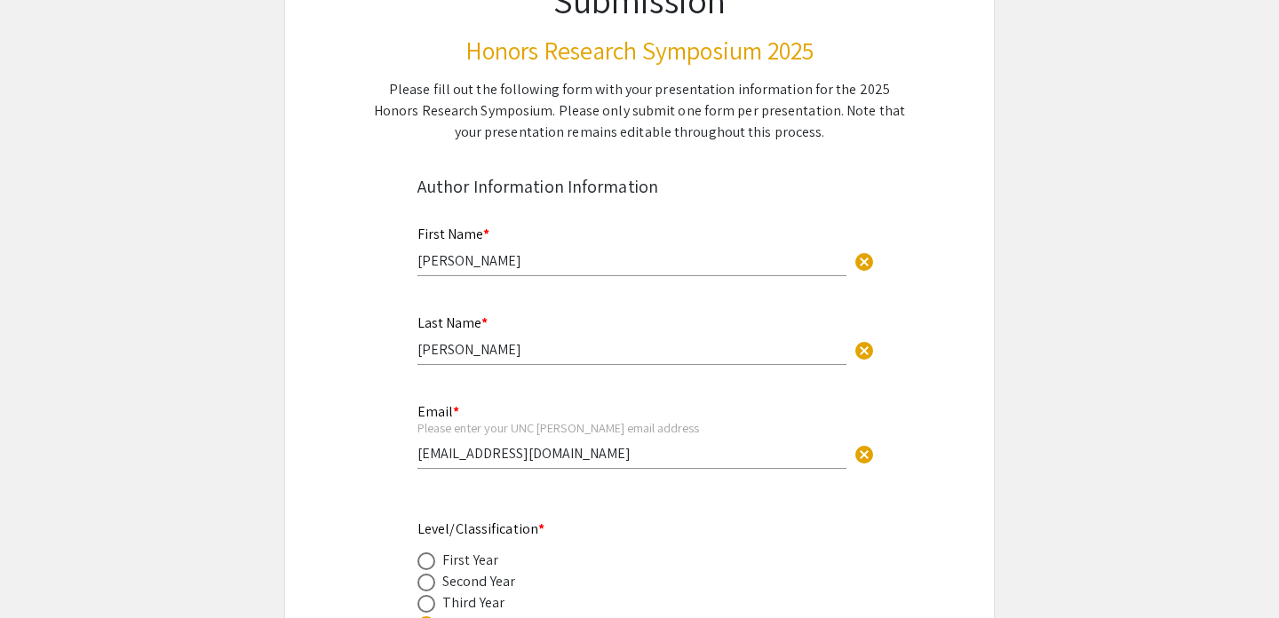
click at [590, 443] on div "Email * Please enter your UNC [PERSON_NAME] email address [EMAIL_ADDRESS][DOMAI…" at bounding box center [631, 427] width 429 height 83
click at [531, 361] on div "Last Name * [PERSON_NAME]" at bounding box center [631, 332] width 429 height 68
click at [539, 266] on input "[PERSON_NAME]" at bounding box center [631, 260] width 429 height 19
click at [471, 339] on div "Last Name * [PERSON_NAME]" at bounding box center [631, 332] width 429 height 68
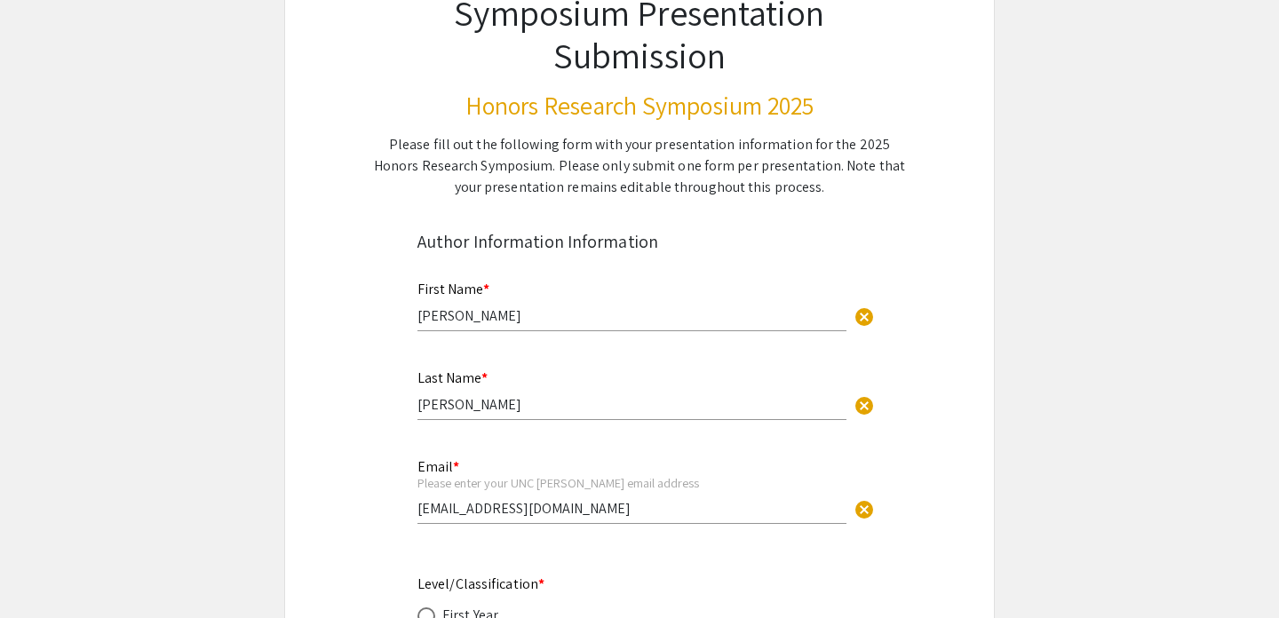
scroll to position [152, 0]
click at [568, 387] on div "Last Name * [PERSON_NAME]" at bounding box center [631, 386] width 429 height 68
click at [551, 293] on div "First Name * [PERSON_NAME]" at bounding box center [631, 297] width 429 height 68
click at [463, 413] on input "[PERSON_NAME]" at bounding box center [631, 403] width 429 height 19
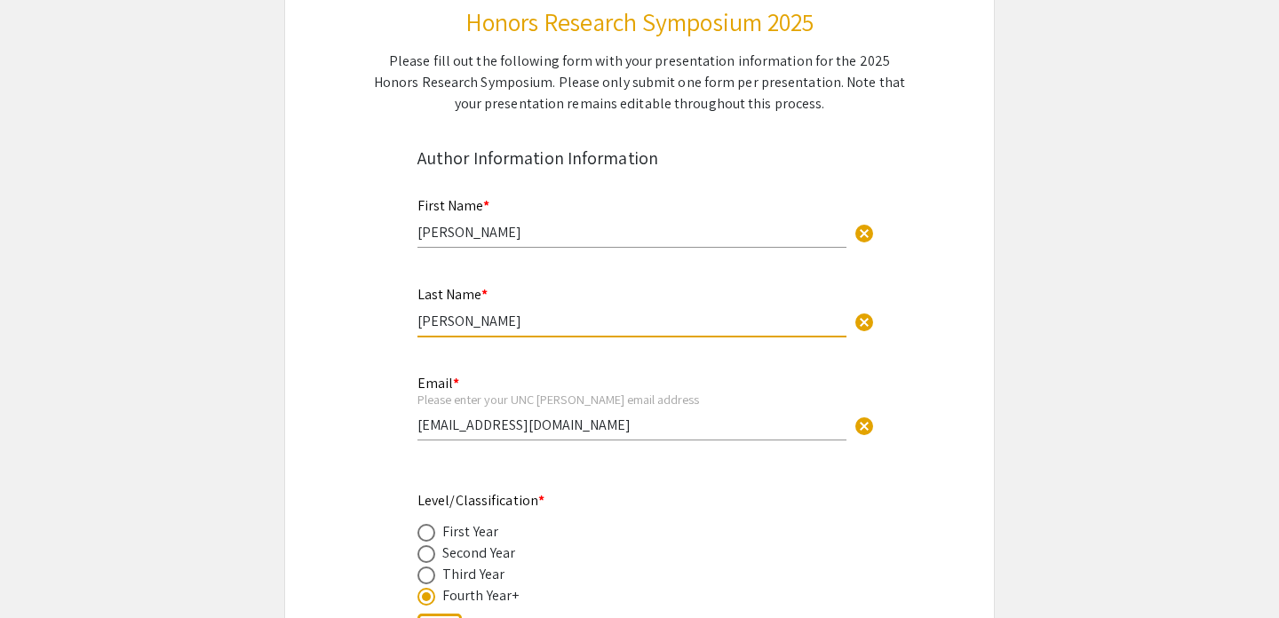
scroll to position [250, 0]
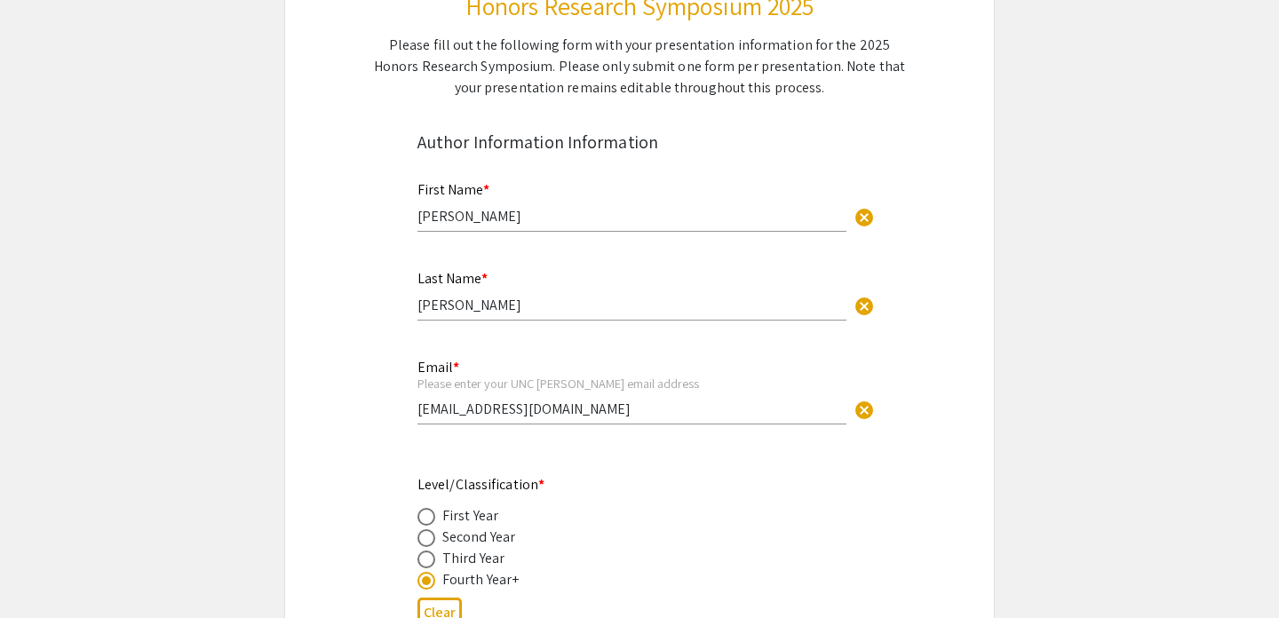
click at [473, 420] on div "Email * Please enter your UNC [PERSON_NAME] email address [EMAIL_ADDRESS][DOMAI…" at bounding box center [631, 383] width 429 height 83
drag, startPoint x: 418, startPoint y: 411, endPoint x: 547, endPoint y: 415, distance: 128.8
click at [547, 415] on input "[EMAIL_ADDRESS][DOMAIN_NAME]" at bounding box center [631, 409] width 429 height 19
click at [561, 410] on input "[EMAIL_ADDRESS][DOMAIN_NAME]" at bounding box center [631, 409] width 429 height 19
click at [514, 305] on input "[PERSON_NAME]" at bounding box center [631, 305] width 429 height 19
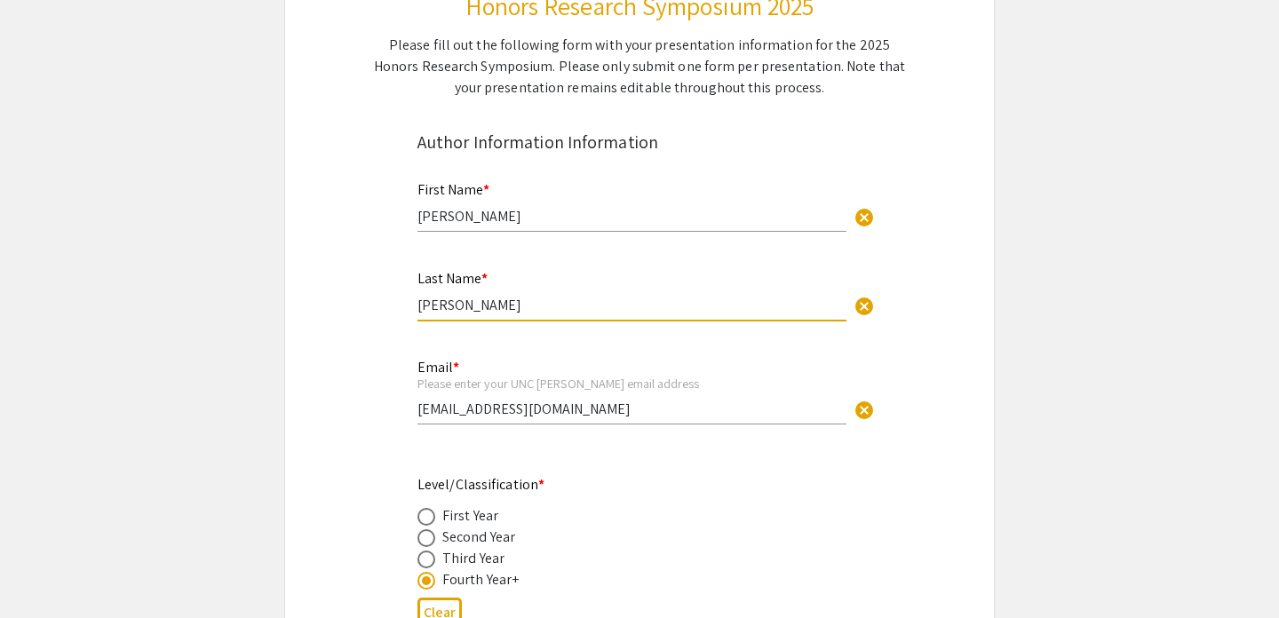
click at [501, 214] on input "[PERSON_NAME]" at bounding box center [631, 216] width 429 height 19
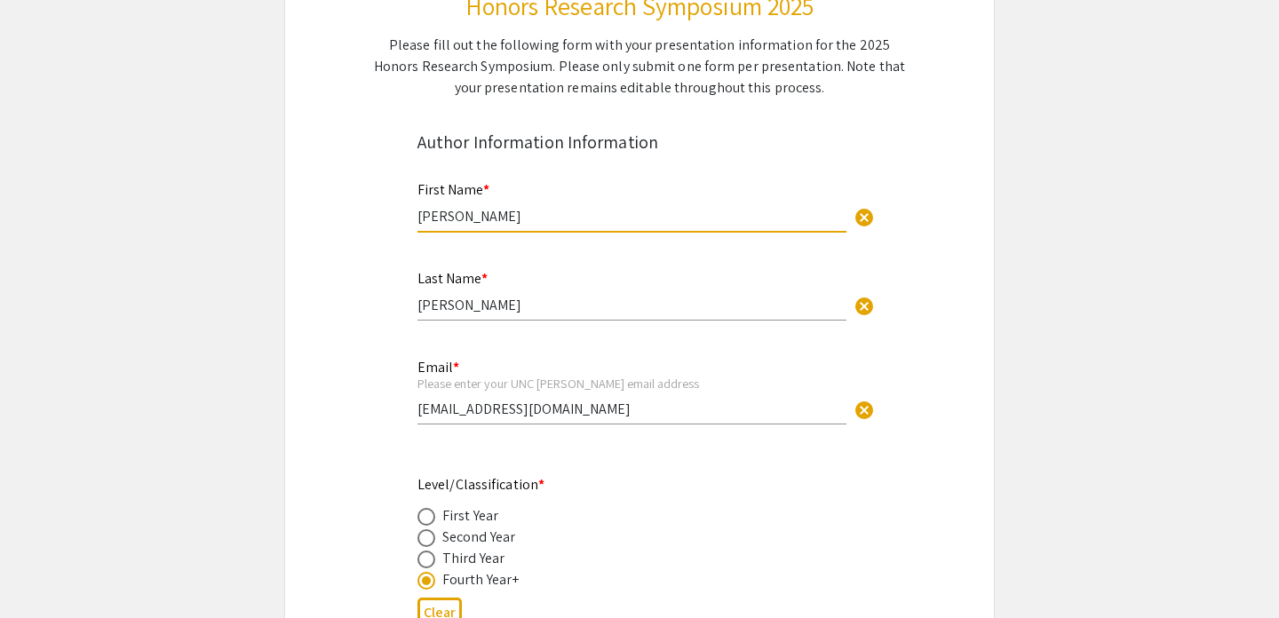
click at [486, 297] on input "[PERSON_NAME]" at bounding box center [631, 305] width 429 height 19
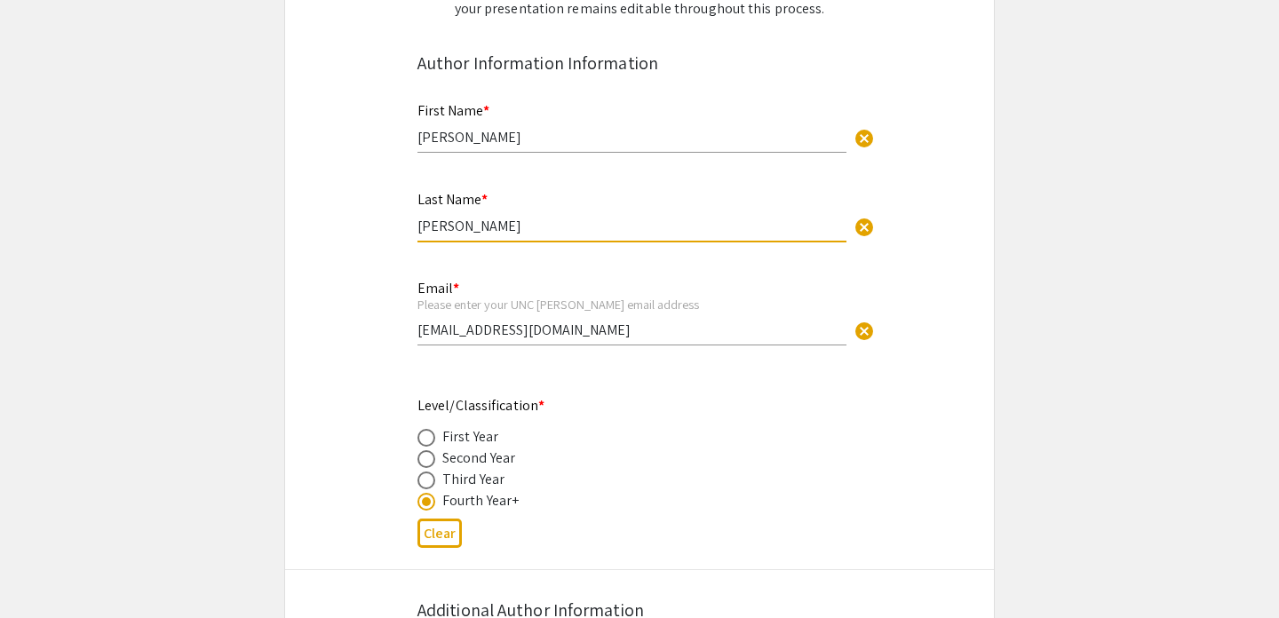
click at [487, 330] on input "[EMAIL_ADDRESS][DOMAIN_NAME]" at bounding box center [631, 330] width 429 height 19
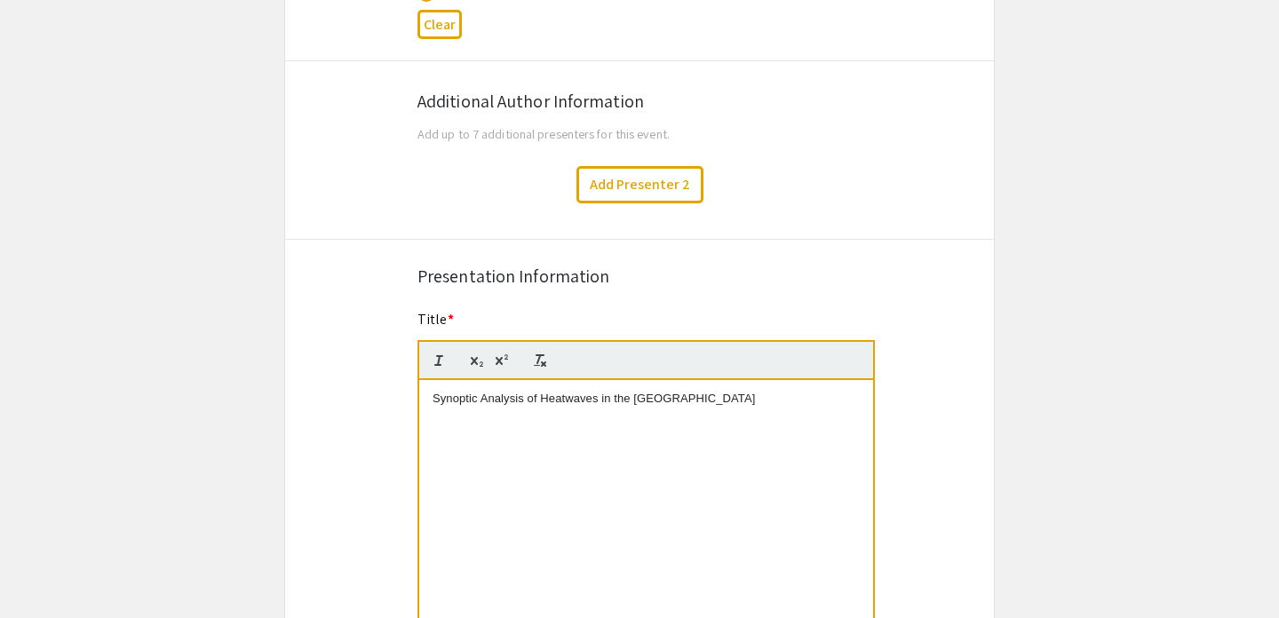
scroll to position [855, 0]
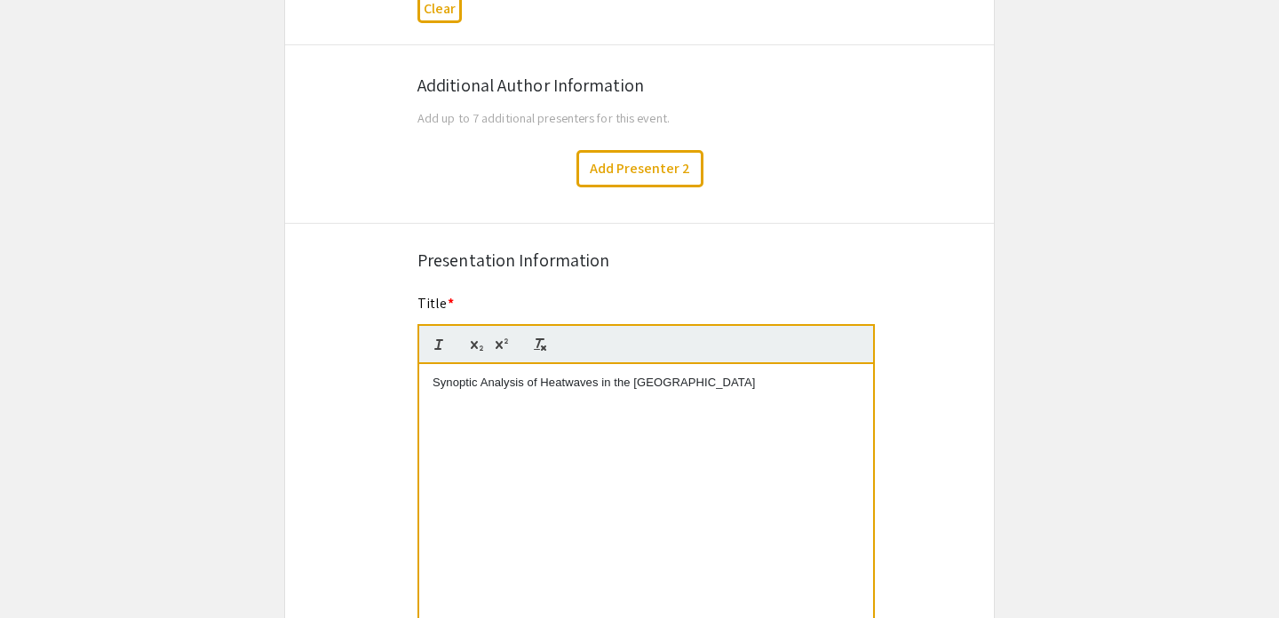
click at [513, 394] on div "Synoptic Analysis of Heatwaves in the [GEOGRAPHIC_DATA]" at bounding box center [646, 497] width 454 height 266
drag, startPoint x: 799, startPoint y: 382, endPoint x: 434, endPoint y: 391, distance: 365.2
click at [434, 391] on p "Synoptic Analysis of Heatwaves in the [GEOGRAPHIC_DATA]" at bounding box center [646, 383] width 427 height 16
drag, startPoint x: 434, startPoint y: 391, endPoint x: 756, endPoint y: 414, distance: 322.4
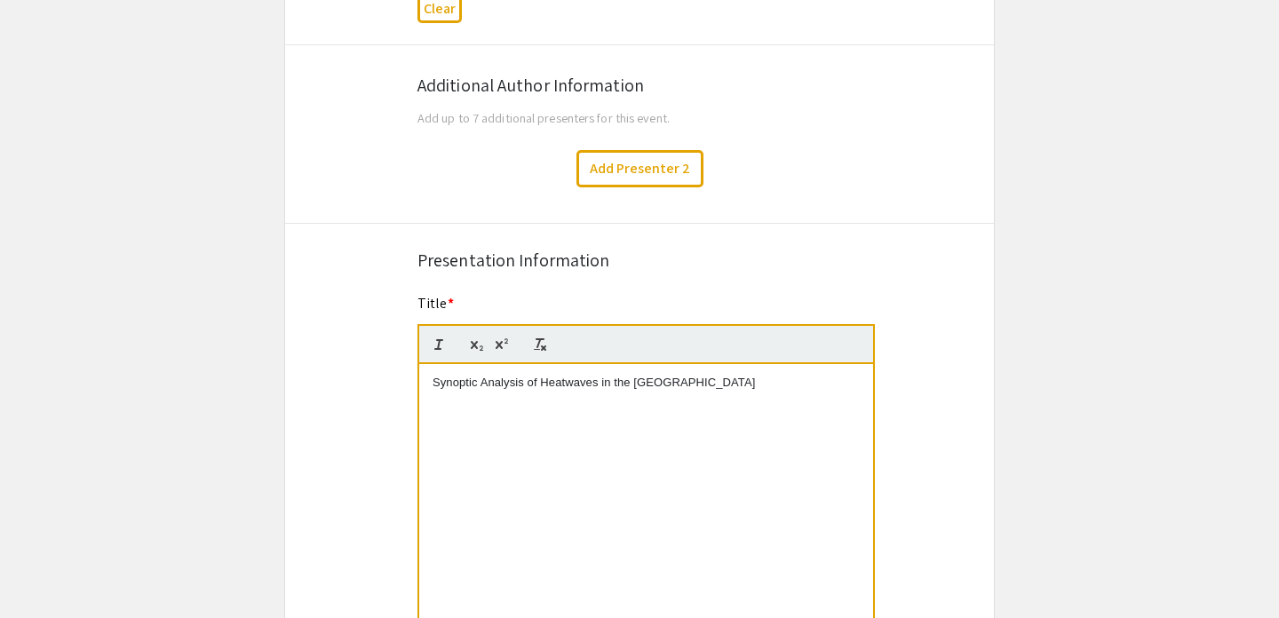
click at [756, 414] on div "Synoptic Analysis of Heatwaves in the [GEOGRAPHIC_DATA]" at bounding box center [646, 497] width 454 height 266
click at [776, 388] on p "Synoptic Analysis of Heatwaves in the [GEOGRAPHIC_DATA]" at bounding box center [646, 383] width 427 height 16
click at [791, 386] on p "Synoptic Analysis of Heatwaves in the [GEOGRAPHIC_DATA]" at bounding box center [646, 383] width 427 height 16
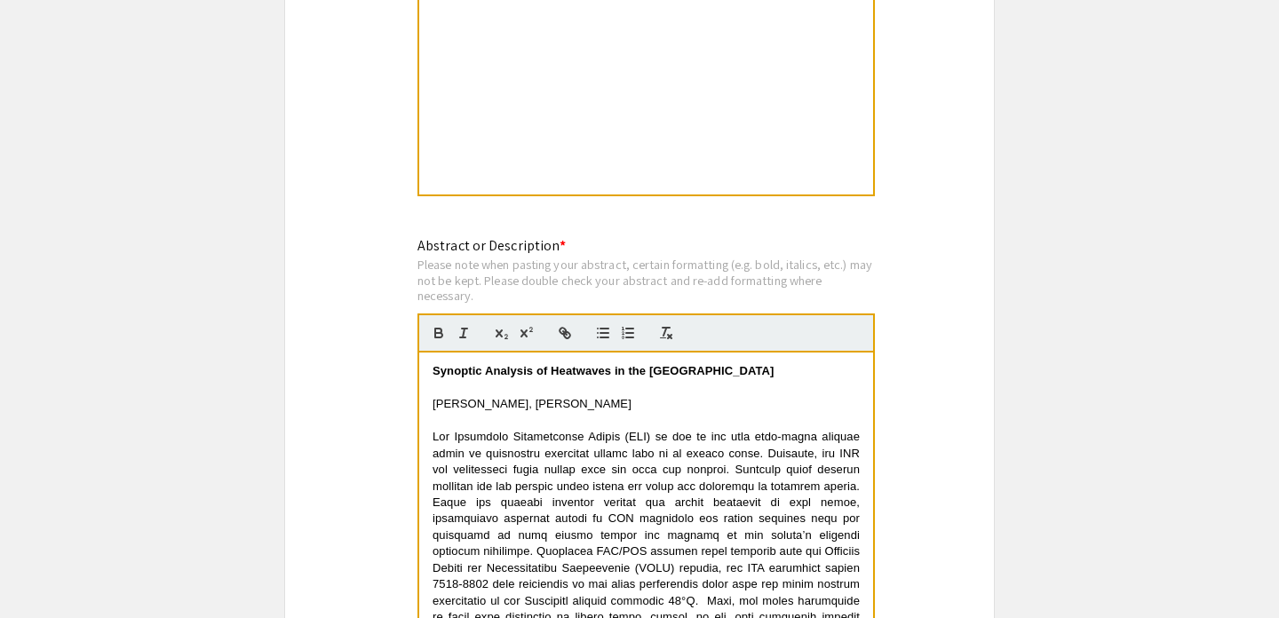
scroll to position [1304, 0]
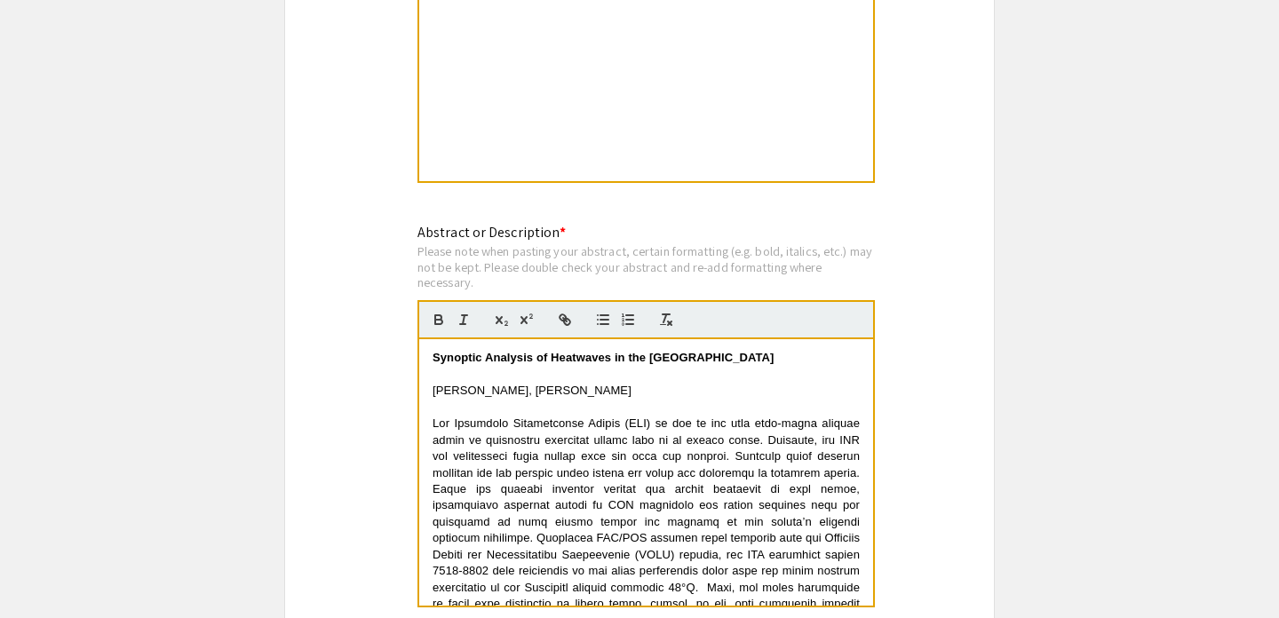
click at [698, 378] on p at bounding box center [646, 375] width 427 height 16
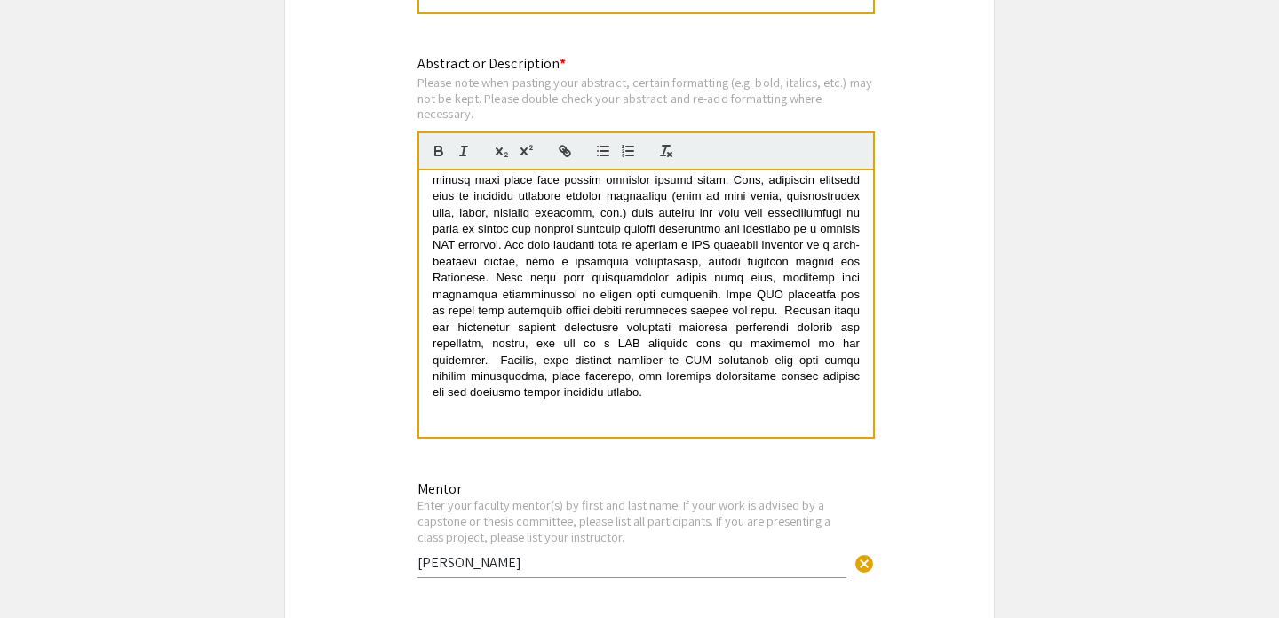
scroll to position [279, 0]
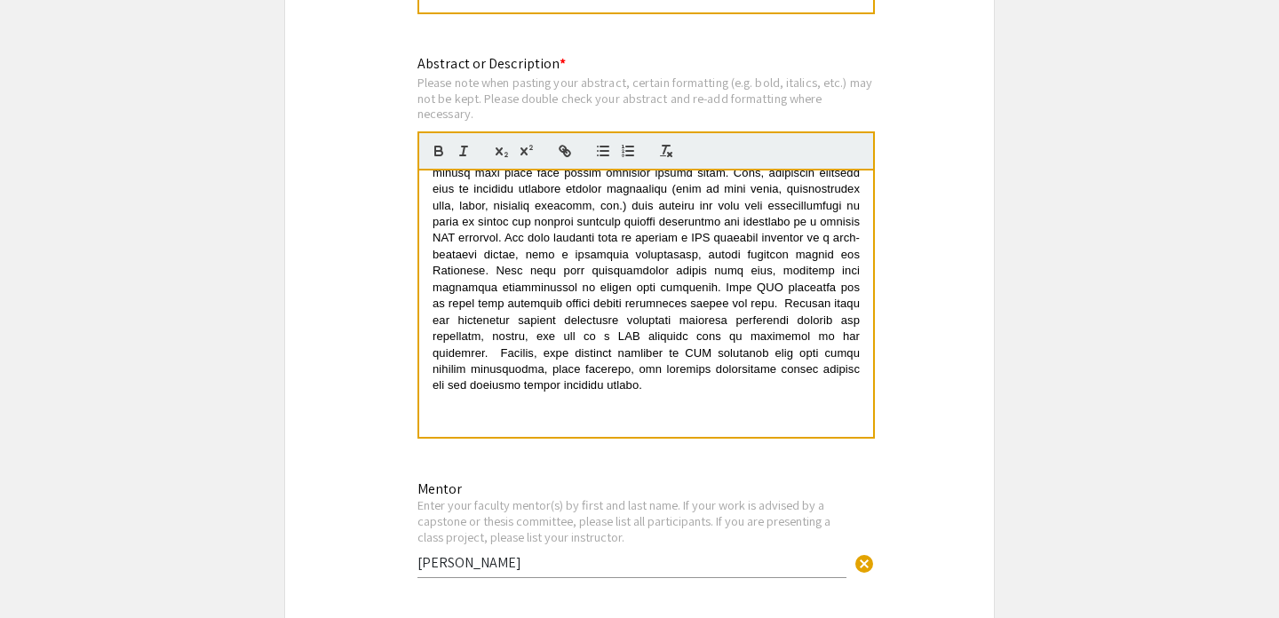
click at [588, 386] on p at bounding box center [646, 181] width 427 height 426
click at [979, 322] on div "Symposium Presentation Submission Honors Research Symposium 2025 Please fill ou…" at bounding box center [639, 466] width 711 height 3680
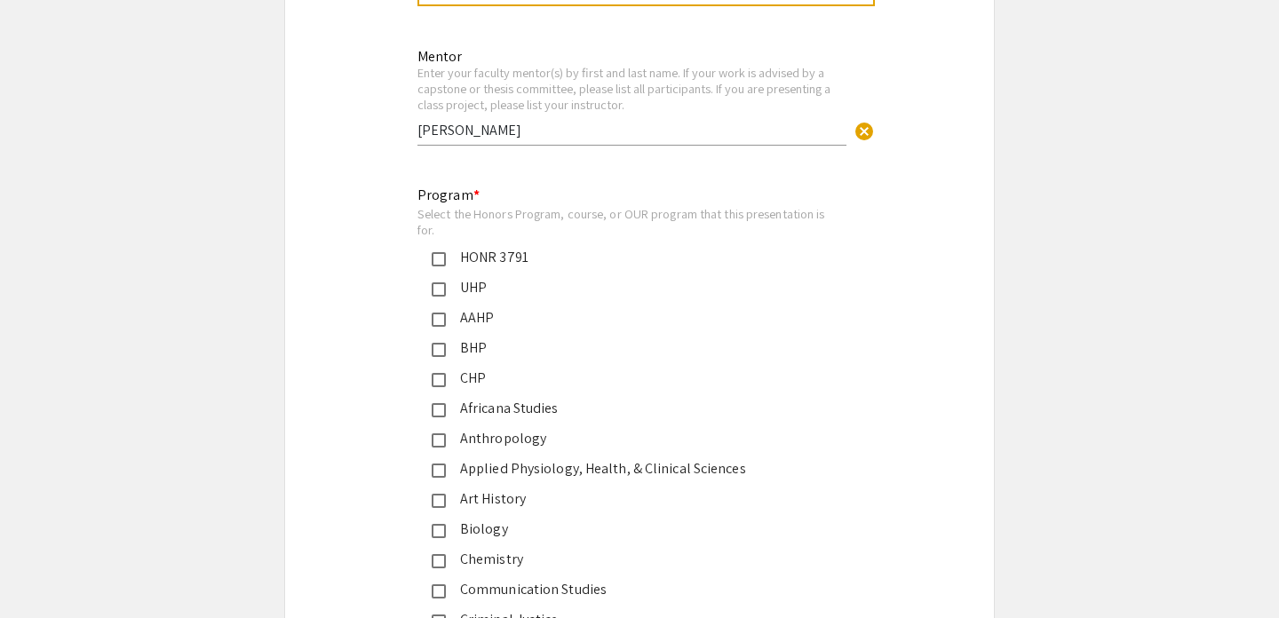
scroll to position [1912, 0]
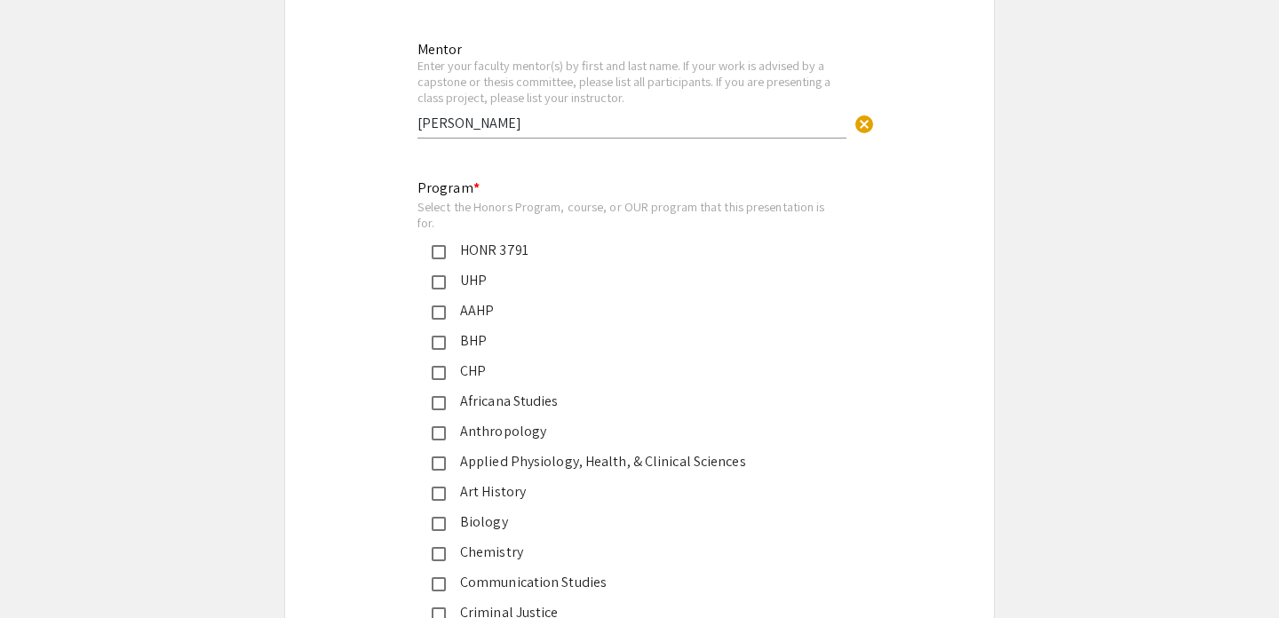
click at [532, 132] on input "[PERSON_NAME]" at bounding box center [631, 123] width 429 height 19
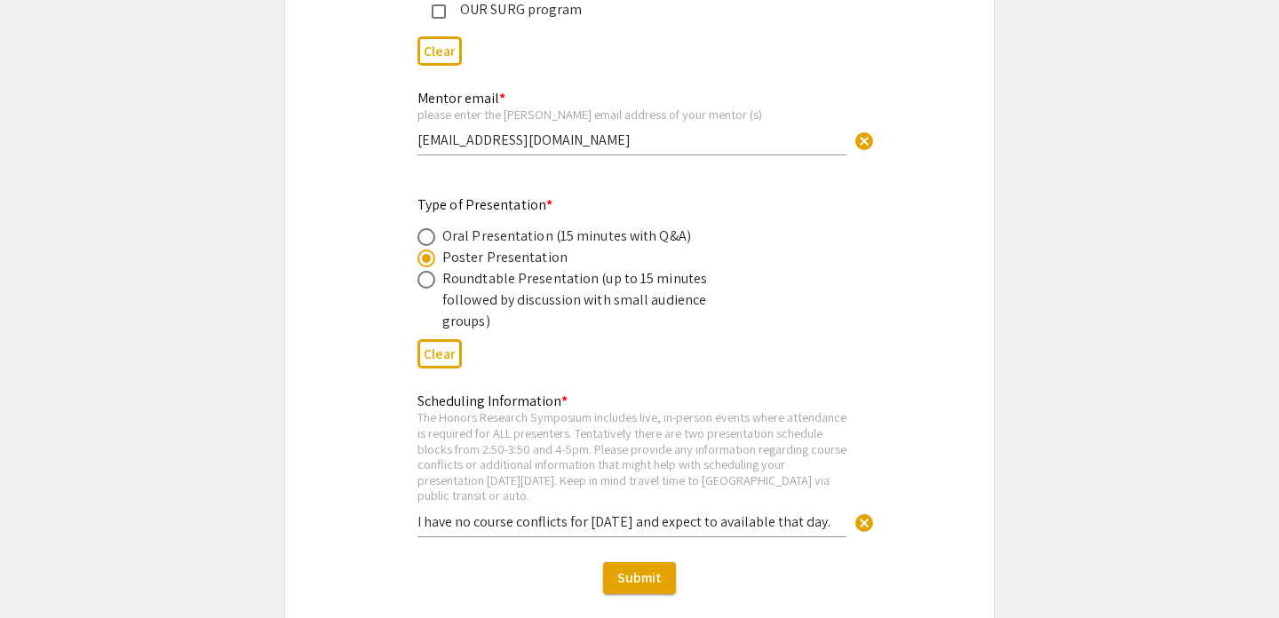
scroll to position [3154, 0]
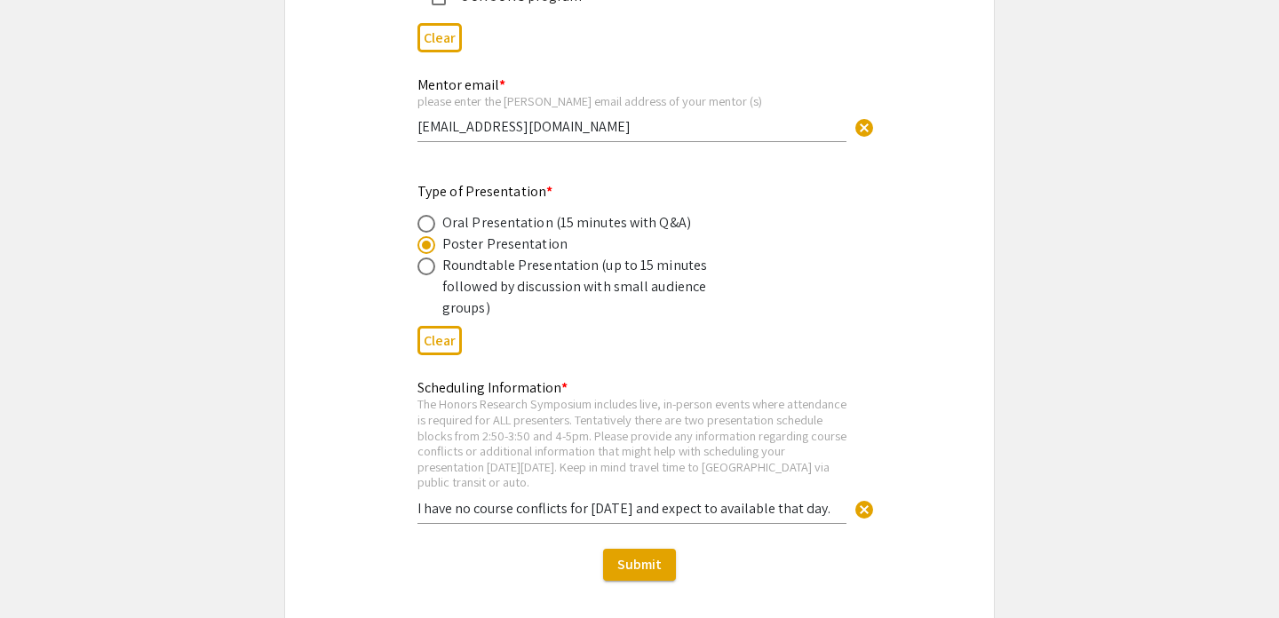
click at [529, 499] on input "I have no course conflicts for [DATE] and expect to available that day." at bounding box center [631, 508] width 429 height 19
drag, startPoint x: 515, startPoint y: 495, endPoint x: 498, endPoint y: 496, distance: 16.9
click at [498, 499] on input "I have no course conflicts for [DATE] and expect to available that day." at bounding box center [631, 508] width 429 height 19
click at [504, 499] on input "I have no course conflicts for [DATE] and expect to available that day." at bounding box center [631, 508] width 429 height 19
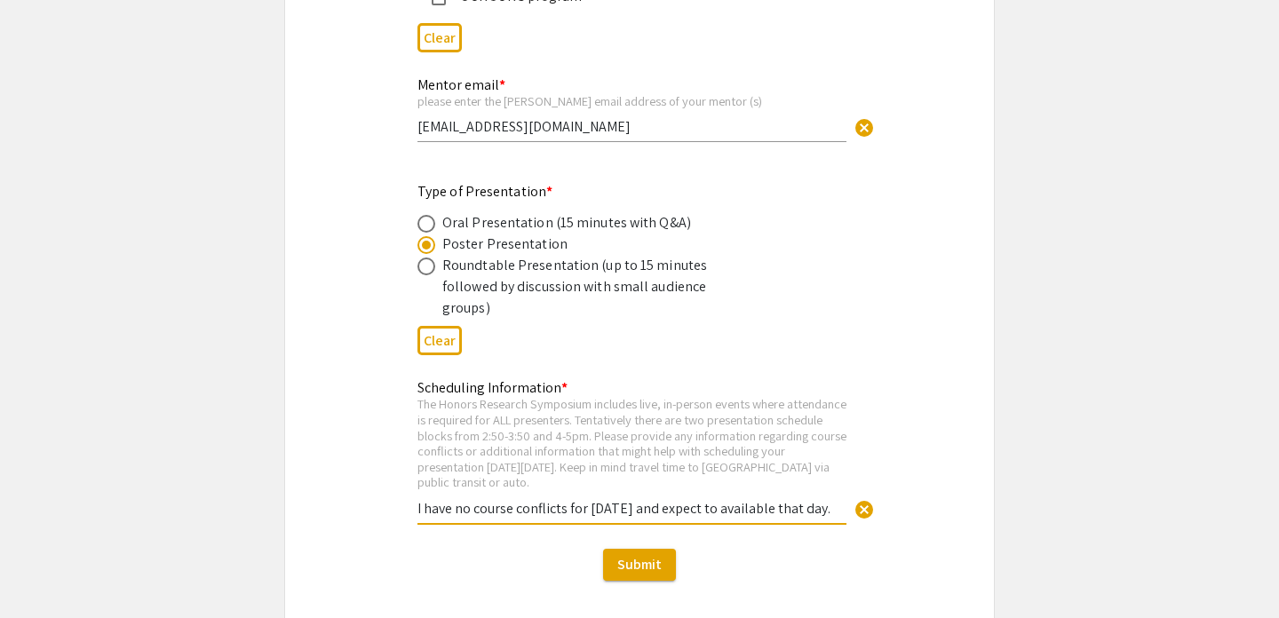
drag, startPoint x: 545, startPoint y: 491, endPoint x: 856, endPoint y: 485, distance: 311.0
click at [847, 485] on div "Scheduling Information * The Honors Research Symposium includes live, in-person…" at bounding box center [631, 442] width 429 height 161
click at [745, 455] on div "The Honors Research Symposium includes live, in-person events where attendance …" at bounding box center [631, 443] width 429 height 94
click at [720, 481] on div "Scheduling Information * The Honors Research Symposium includes live, in-person…" at bounding box center [631, 442] width 429 height 161
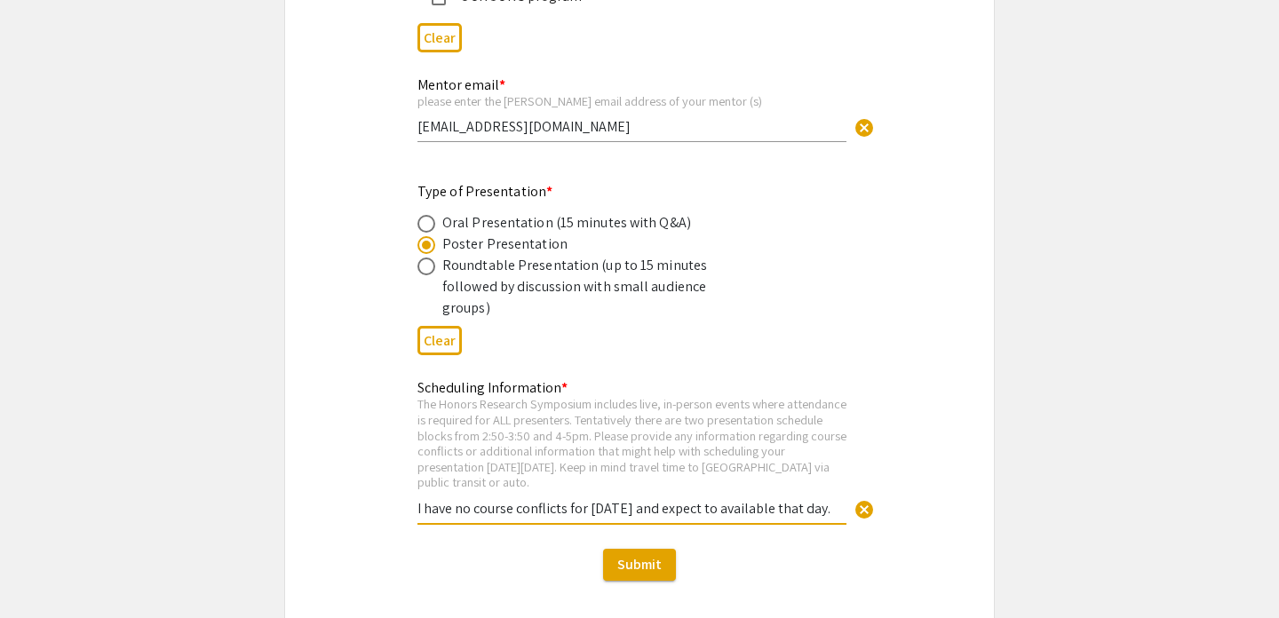
click at [703, 499] on input "I have no course conflicts for [DATE] and expect to available that day." at bounding box center [631, 508] width 429 height 19
click at [727, 499] on input "I have no course conflicts for [DATE] and expect to available that day." at bounding box center [631, 508] width 429 height 19
click at [739, 499] on input "I have no course conflicts for [DATE] and expect to be available that day." at bounding box center [631, 508] width 429 height 19
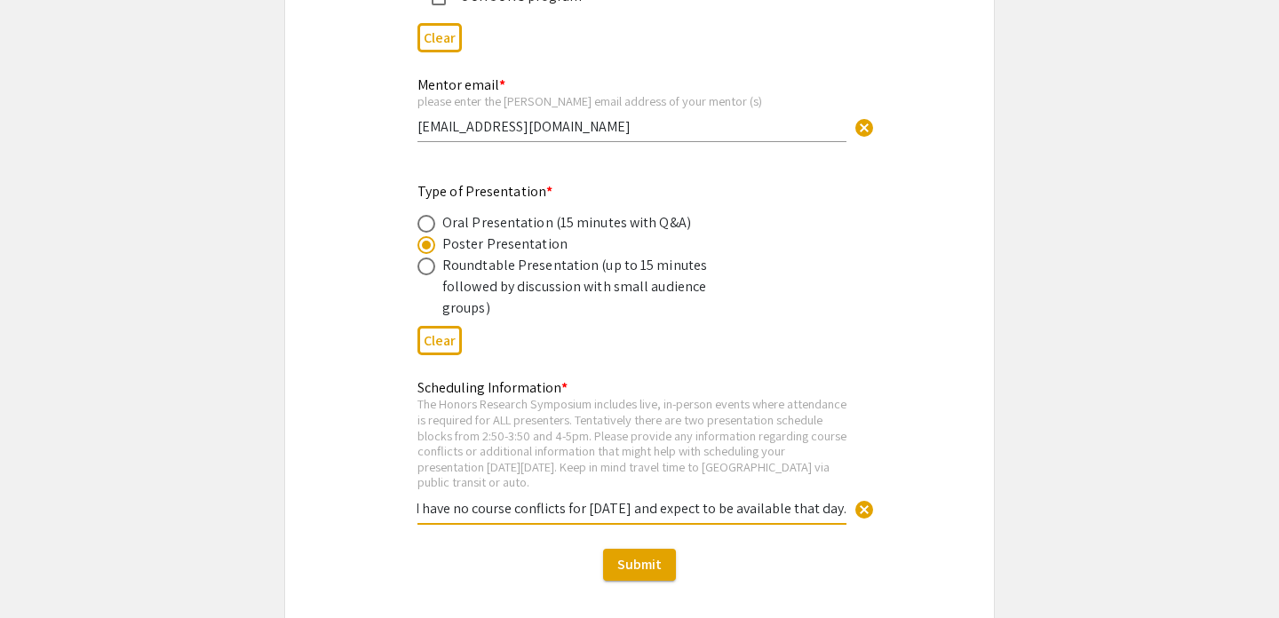
drag, startPoint x: 727, startPoint y: 492, endPoint x: 855, endPoint y: 492, distance: 127.9
click at [847, 492] on div "Scheduling Information * The Honors Research Symposium includes live, in-person…" at bounding box center [631, 442] width 429 height 161
click at [815, 499] on input "I have no course conflicts for [DATE] and expect to be available that day." at bounding box center [631, 508] width 429 height 19
drag, startPoint x: 817, startPoint y: 490, endPoint x: 352, endPoint y: 479, distance: 465.6
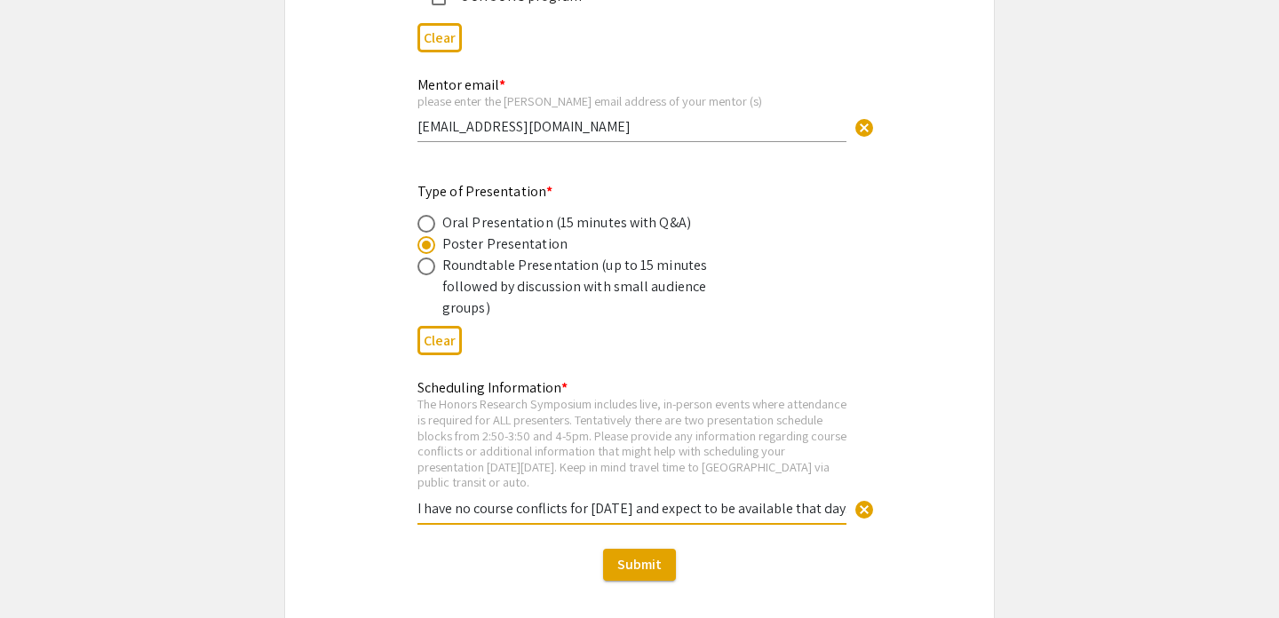
click at [352, 479] on div "Scheduling Information * The Honors Research Symposium includes live, in-person…" at bounding box center [639, 461] width 709 height 168
type input "I have no course conflicts for [DATE] and expect to be available that day."
click at [480, 433] on div "The Honors Research Symposium includes live, in-person events where attendance …" at bounding box center [631, 443] width 429 height 94
click at [616, 378] on div "Scheduling Information * The Honors Research Symposium includes live, in-person…" at bounding box center [631, 442] width 429 height 161
click at [645, 248] on div "Poster Presentation" at bounding box center [625, 244] width 416 height 21
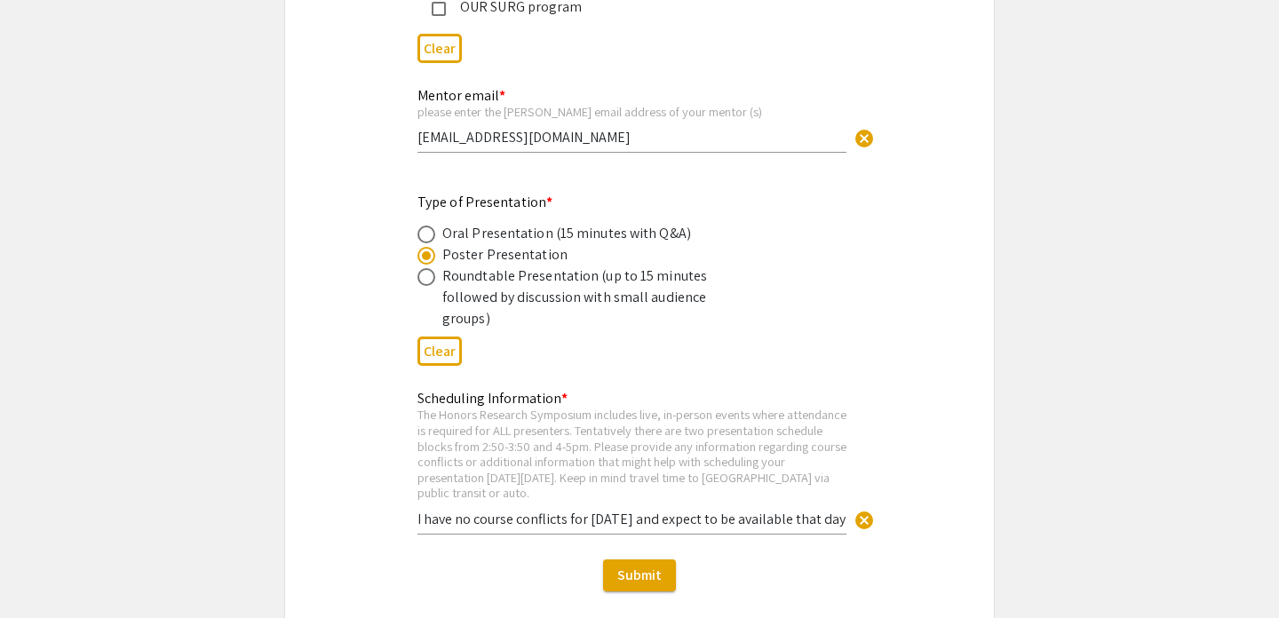
scroll to position [3233, 0]
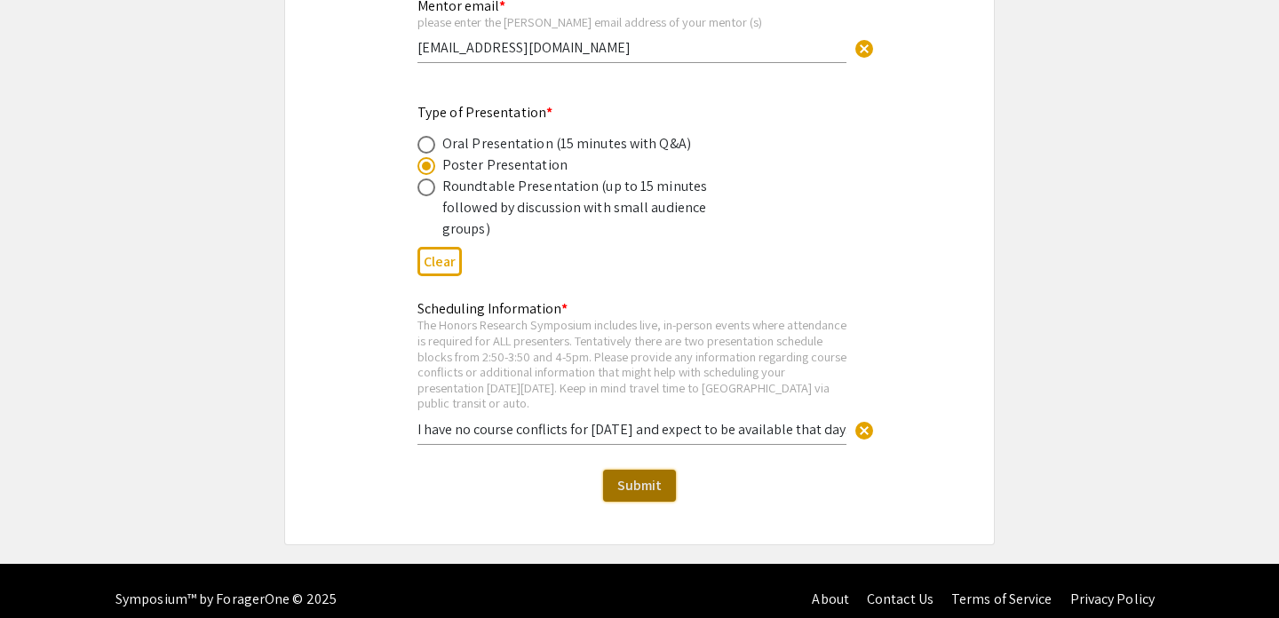
click at [644, 470] on button "Submit" at bounding box center [639, 486] width 73 height 32
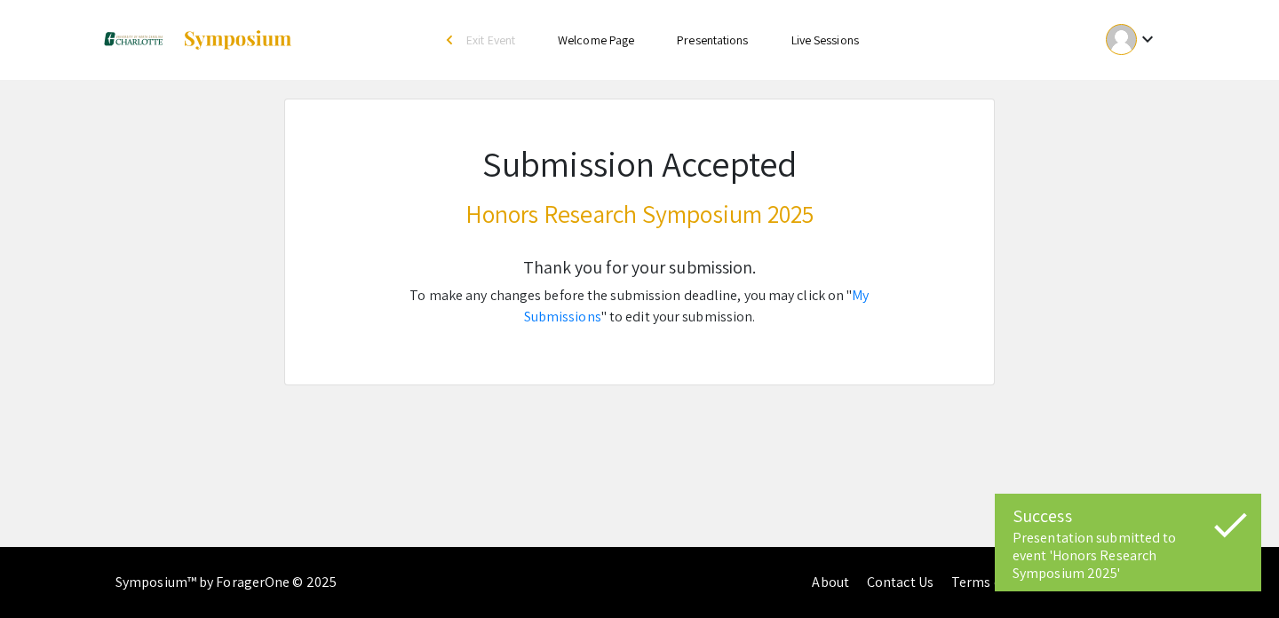
scroll to position [0, 0]
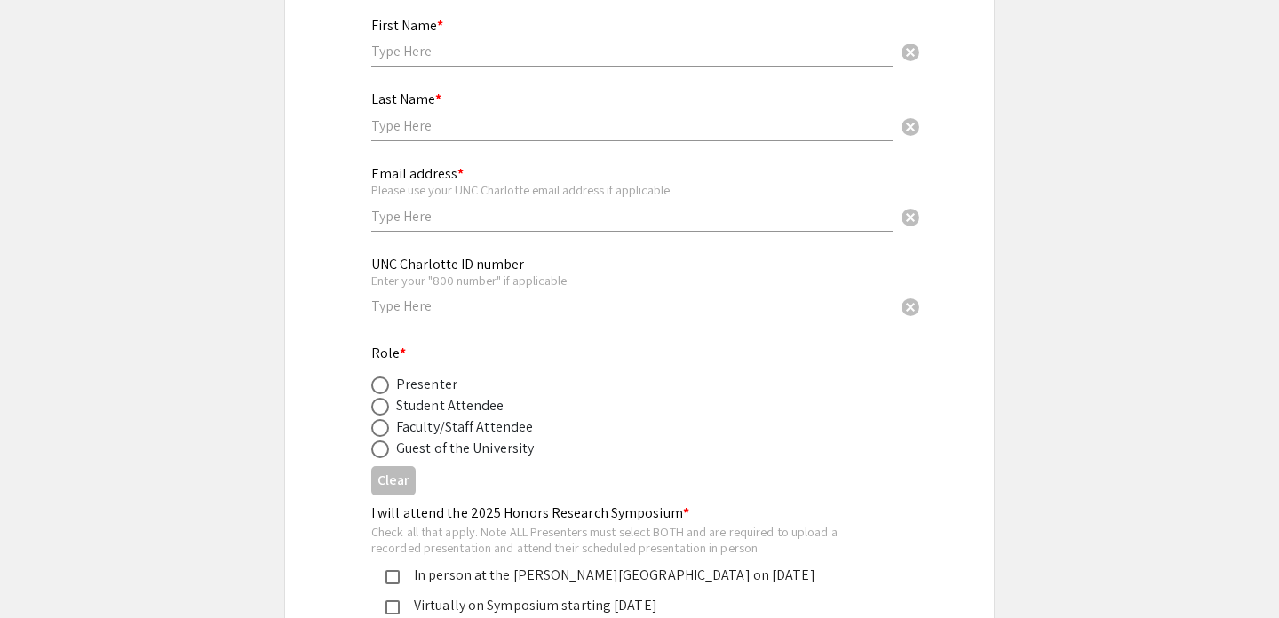
scroll to position [304, 0]
